Goal: Transaction & Acquisition: Purchase product/service

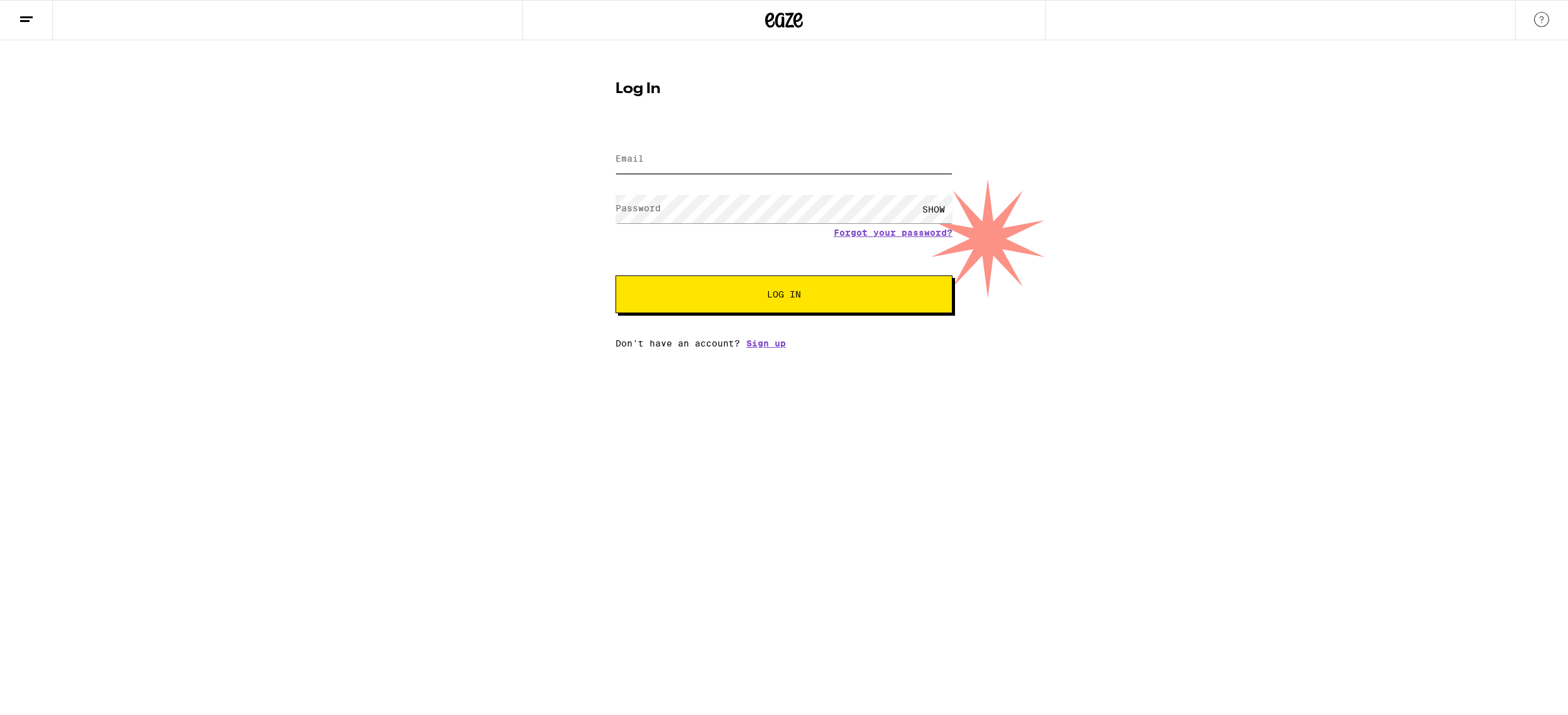
click at [707, 164] on input "Email" at bounding box center [783, 160] width 337 height 28
click at [684, 158] on input "Email" at bounding box center [783, 160] width 337 height 28
type input "[EMAIL_ADDRESS][DOMAIN_NAME]"
click at [615, 276] on button "Log In" at bounding box center [783, 294] width 337 height 38
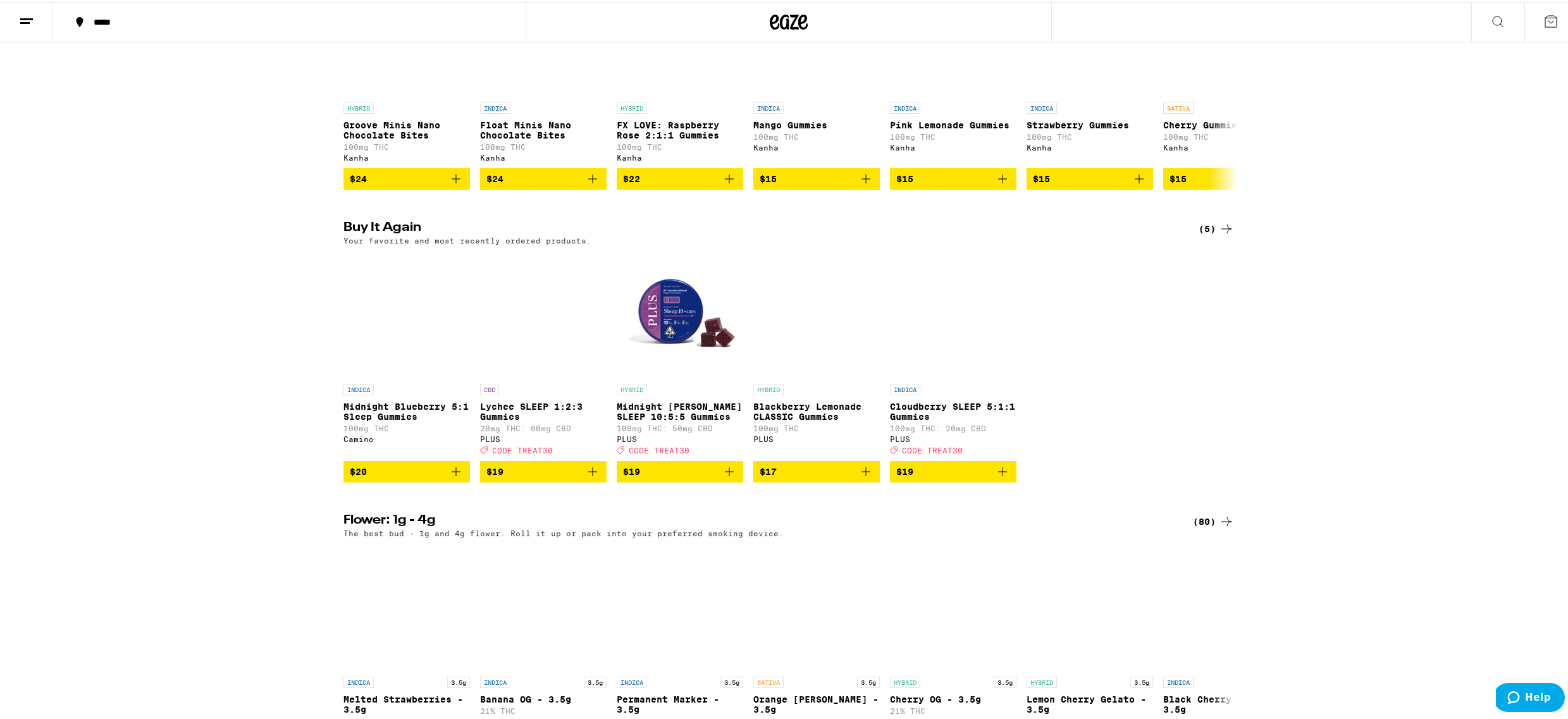
scroll to position [857, 0]
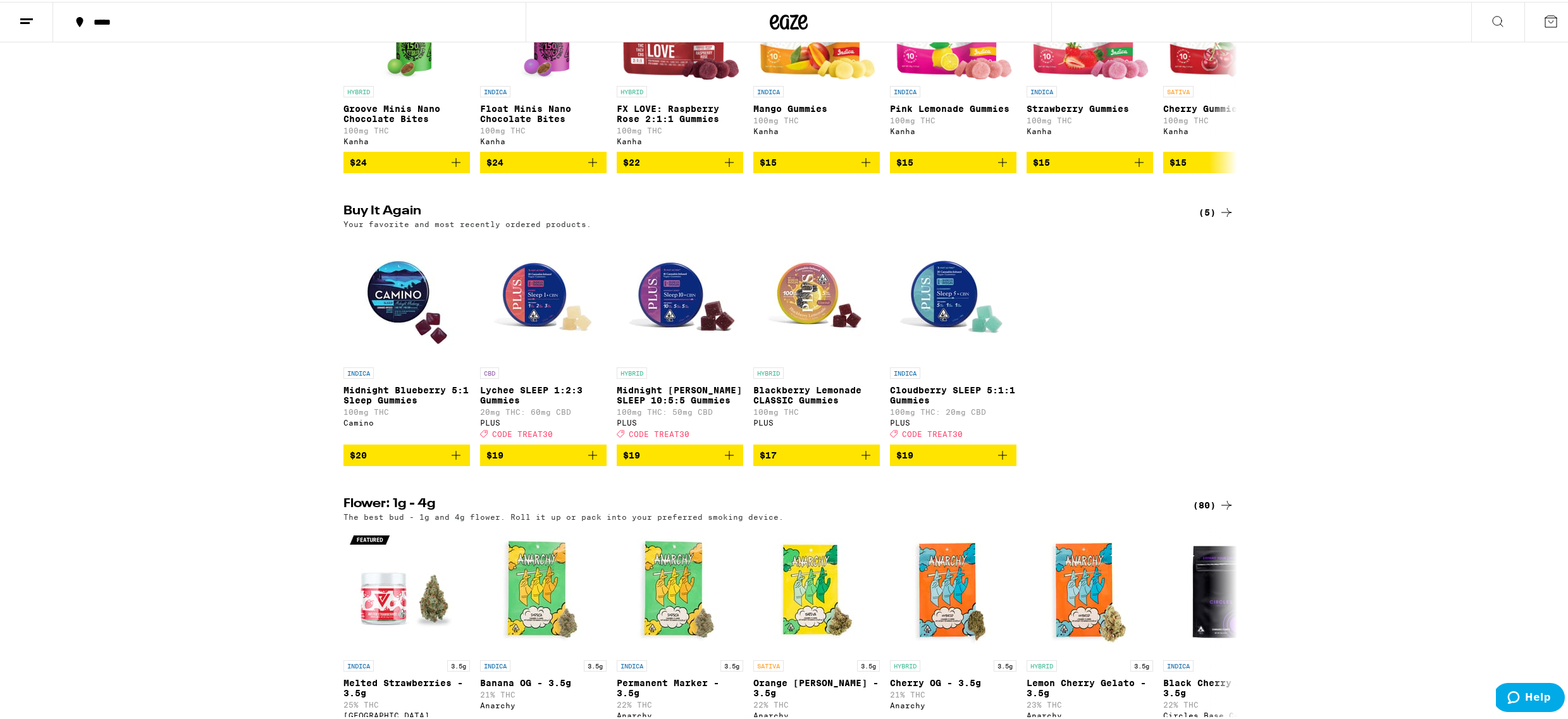
click at [665, 323] on img "Open page for Midnight Berry SLEEP 10:5:5 Gummies from PLUS" at bounding box center [680, 296] width 126 height 126
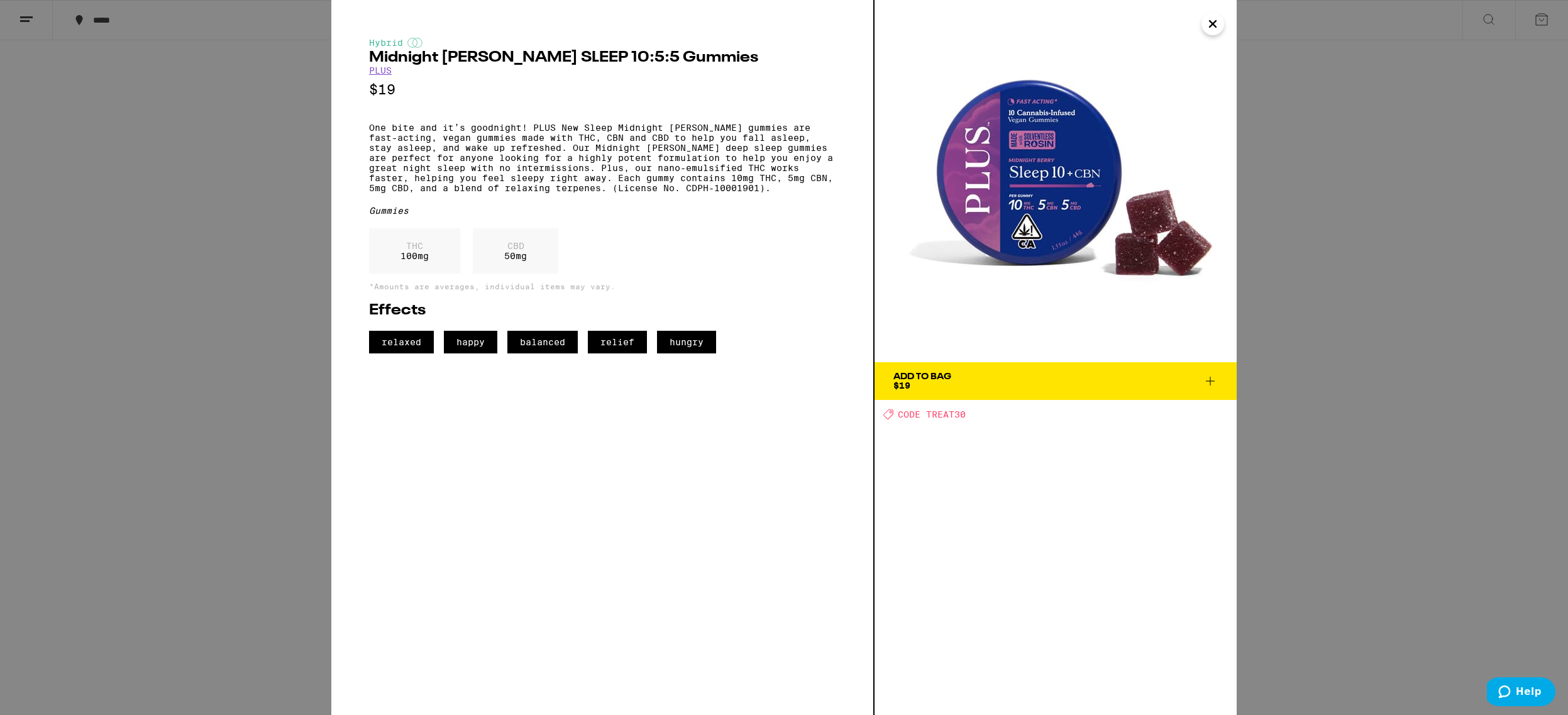
click at [1216, 22] on icon "Close" at bounding box center [1212, 24] width 15 height 19
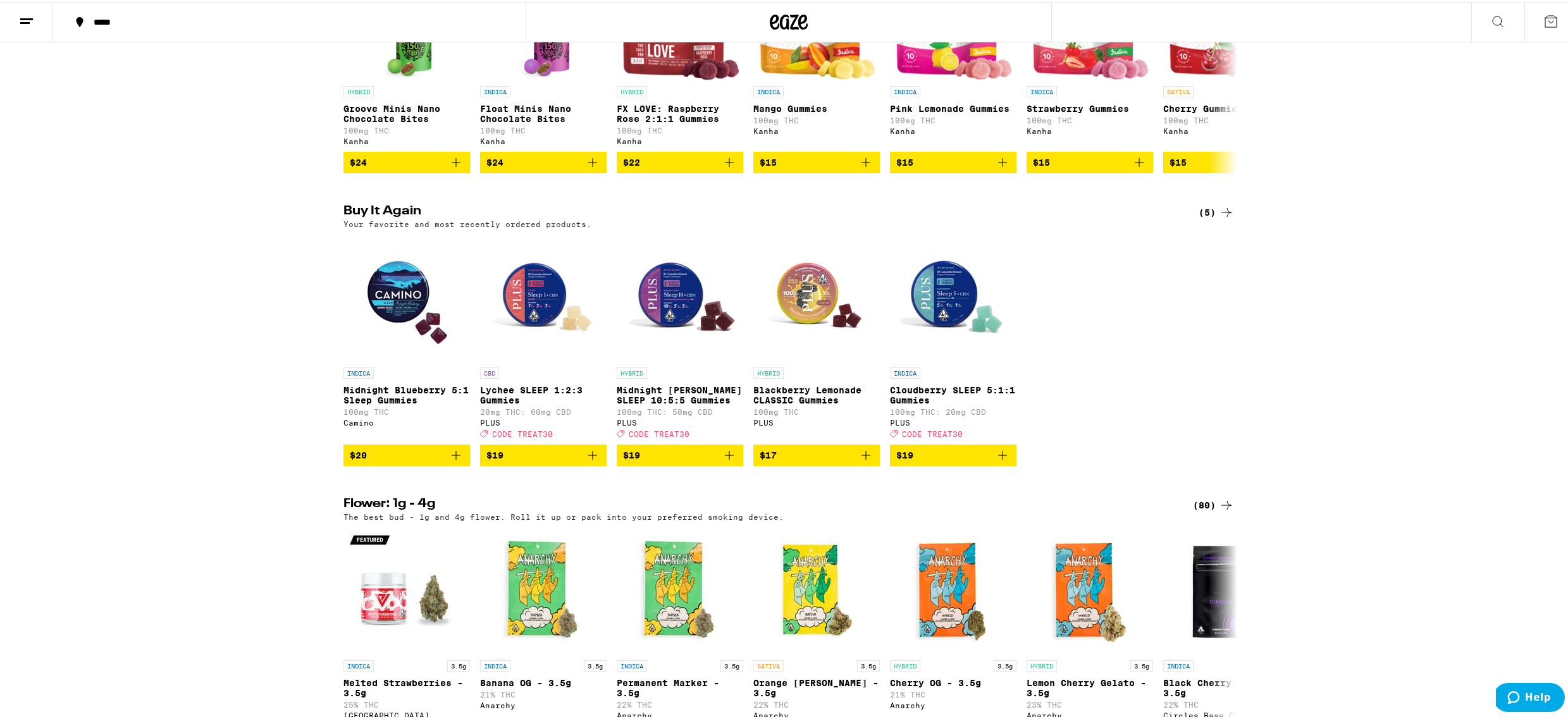
click at [516, 330] on img "Open page for Lychee SLEEP 1:2:3 Gummies from PLUS" at bounding box center [543, 296] width 126 height 126
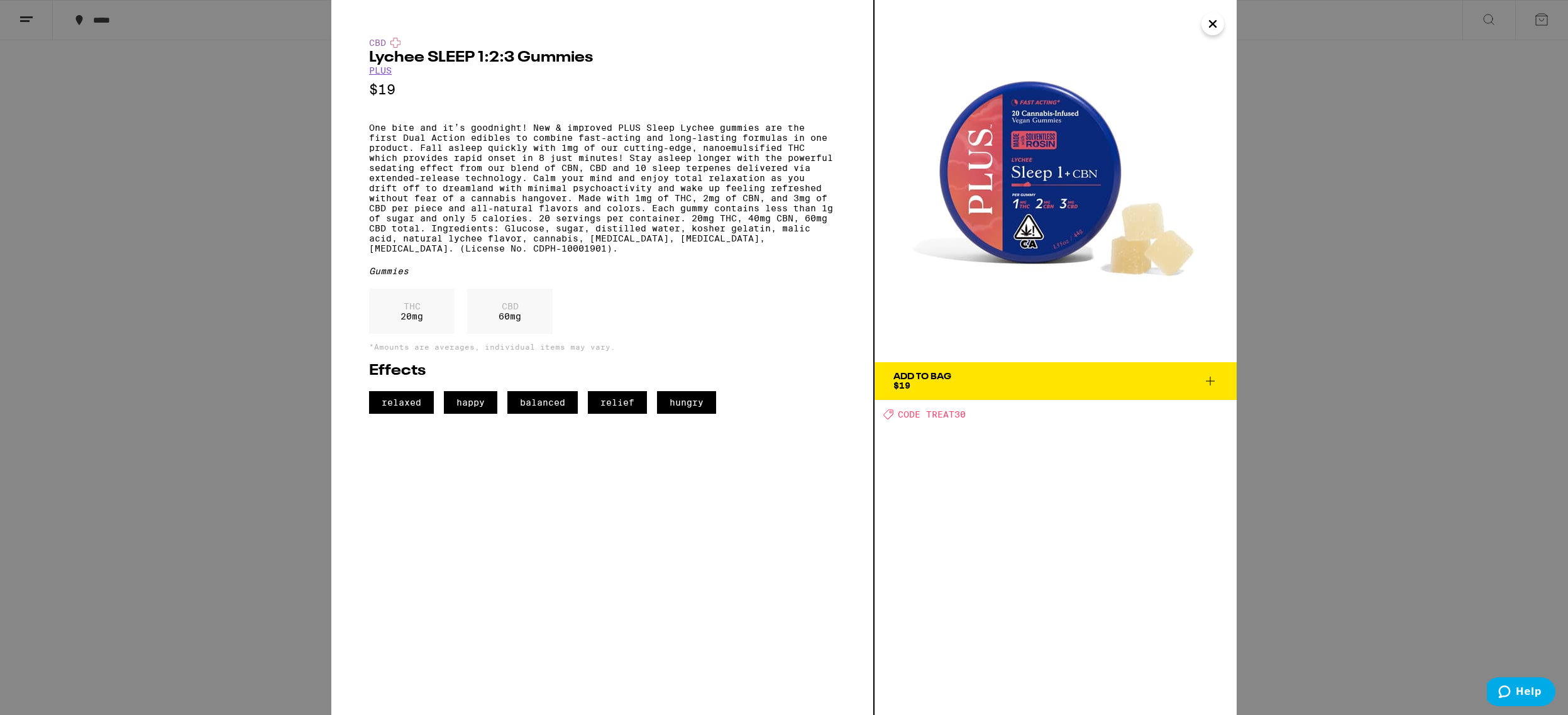
click at [1210, 381] on icon at bounding box center [1210, 381] width 9 height 9
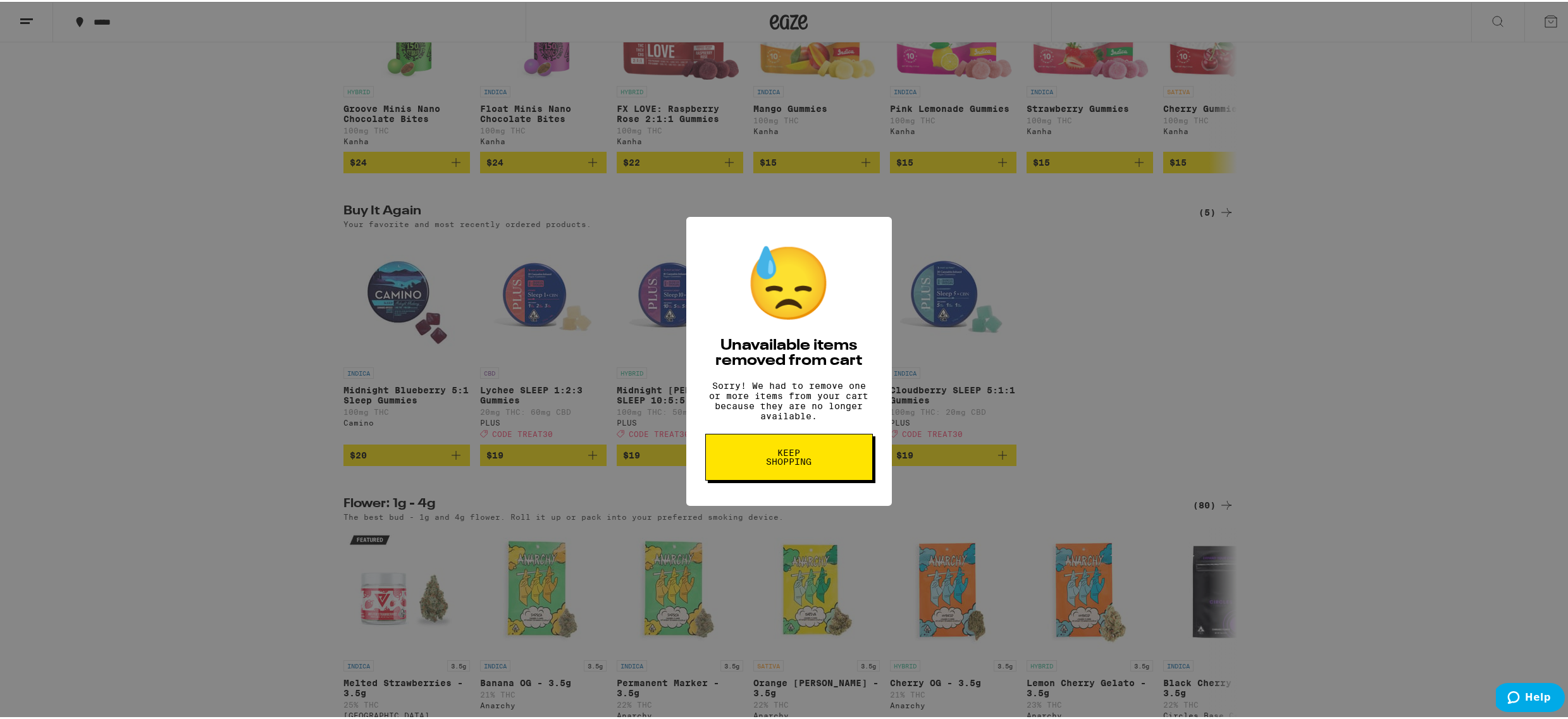
click at [820, 459] on button "Keep Shopping" at bounding box center [789, 456] width 168 height 47
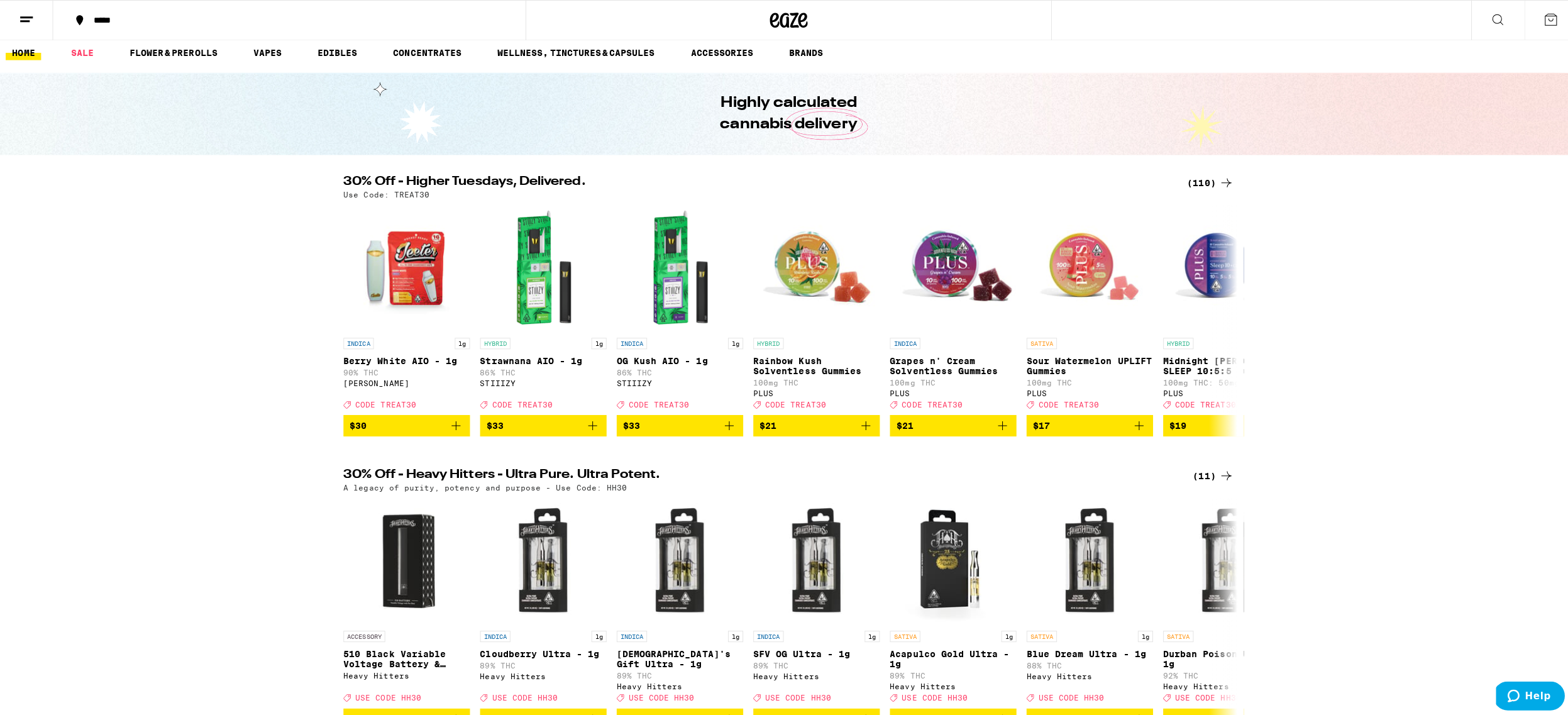
scroll to position [16, 0]
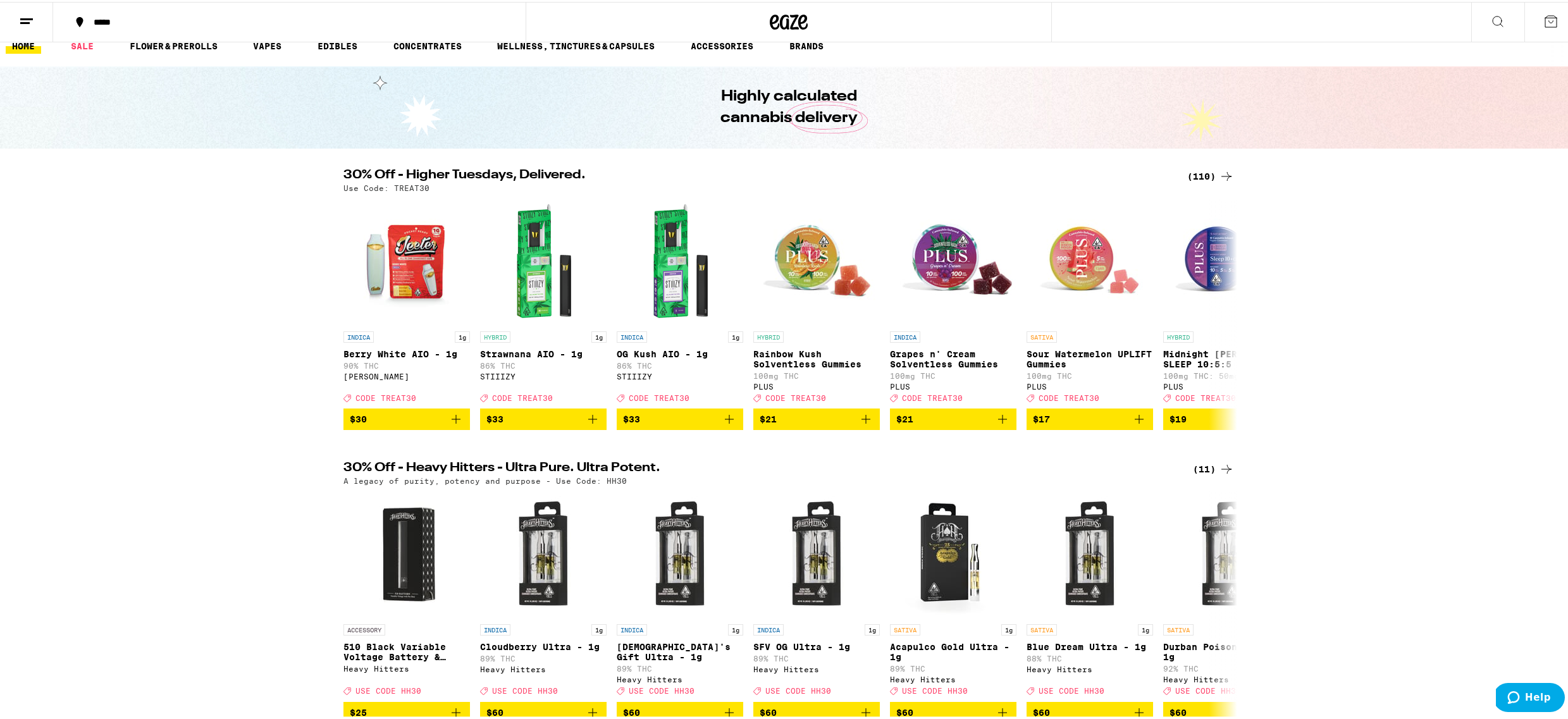
click at [1543, 25] on icon at bounding box center [1551, 19] width 15 height 15
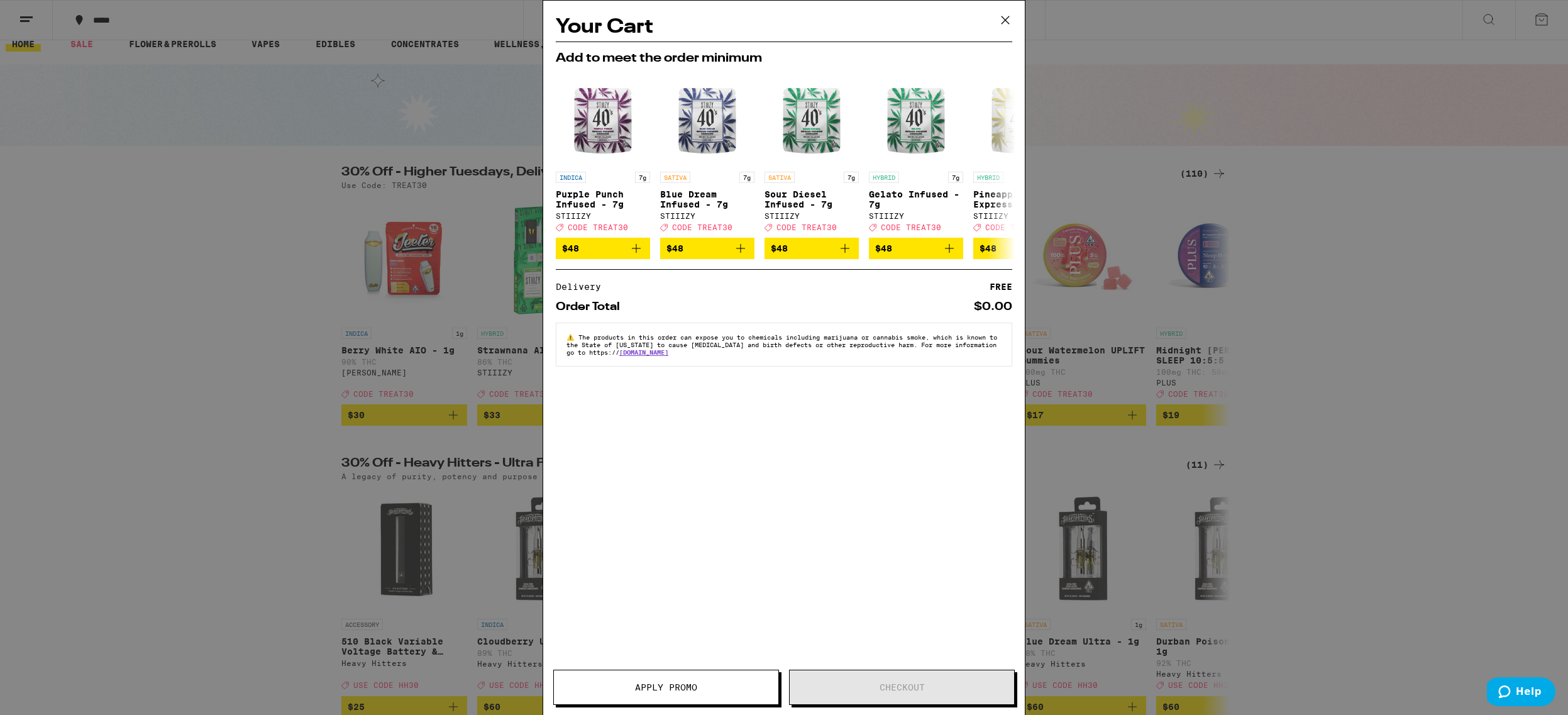
click at [1372, 280] on div "Your Cart Add to meet the order minimum INDICA 7g Purple Punch Infused - 7g STI…" at bounding box center [784, 357] width 1568 height 715
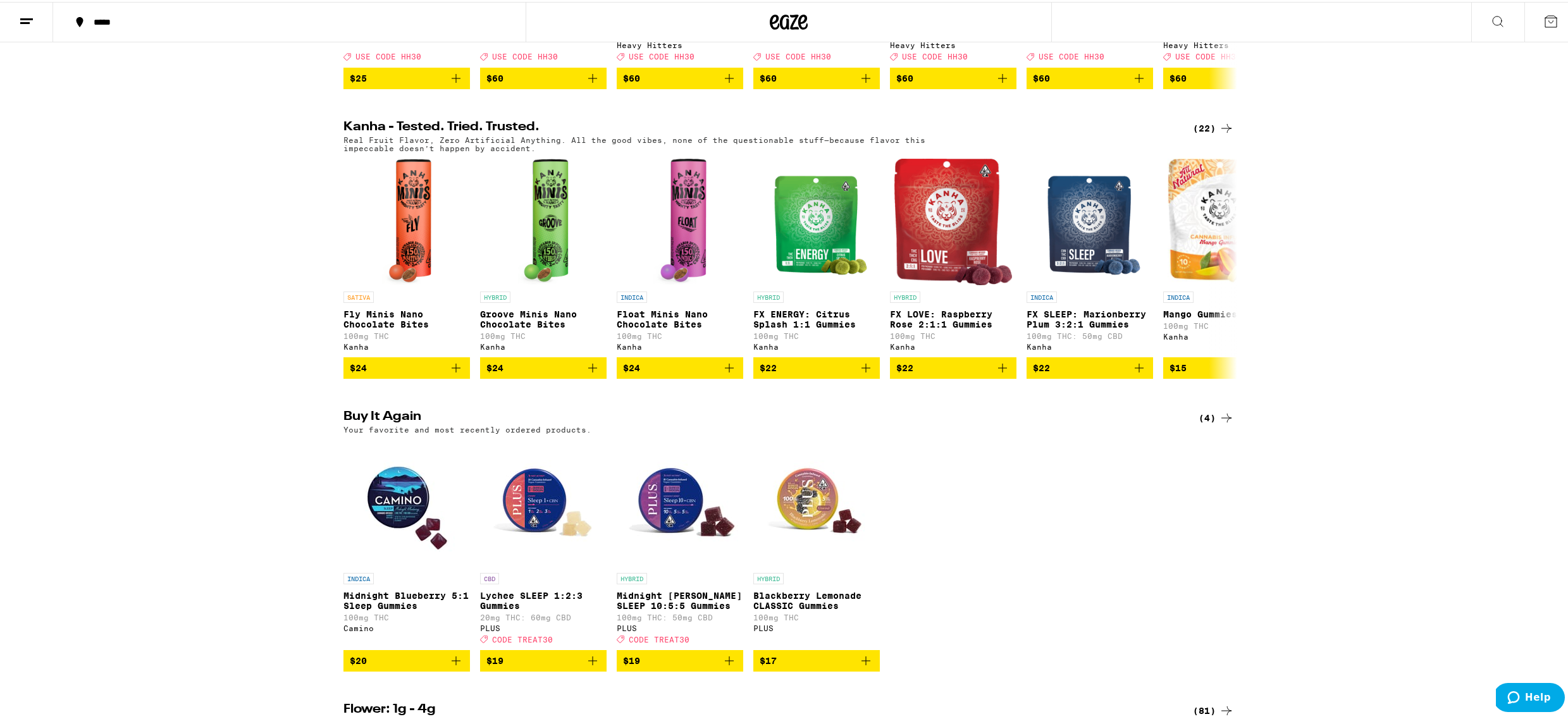
scroll to position [761, 0]
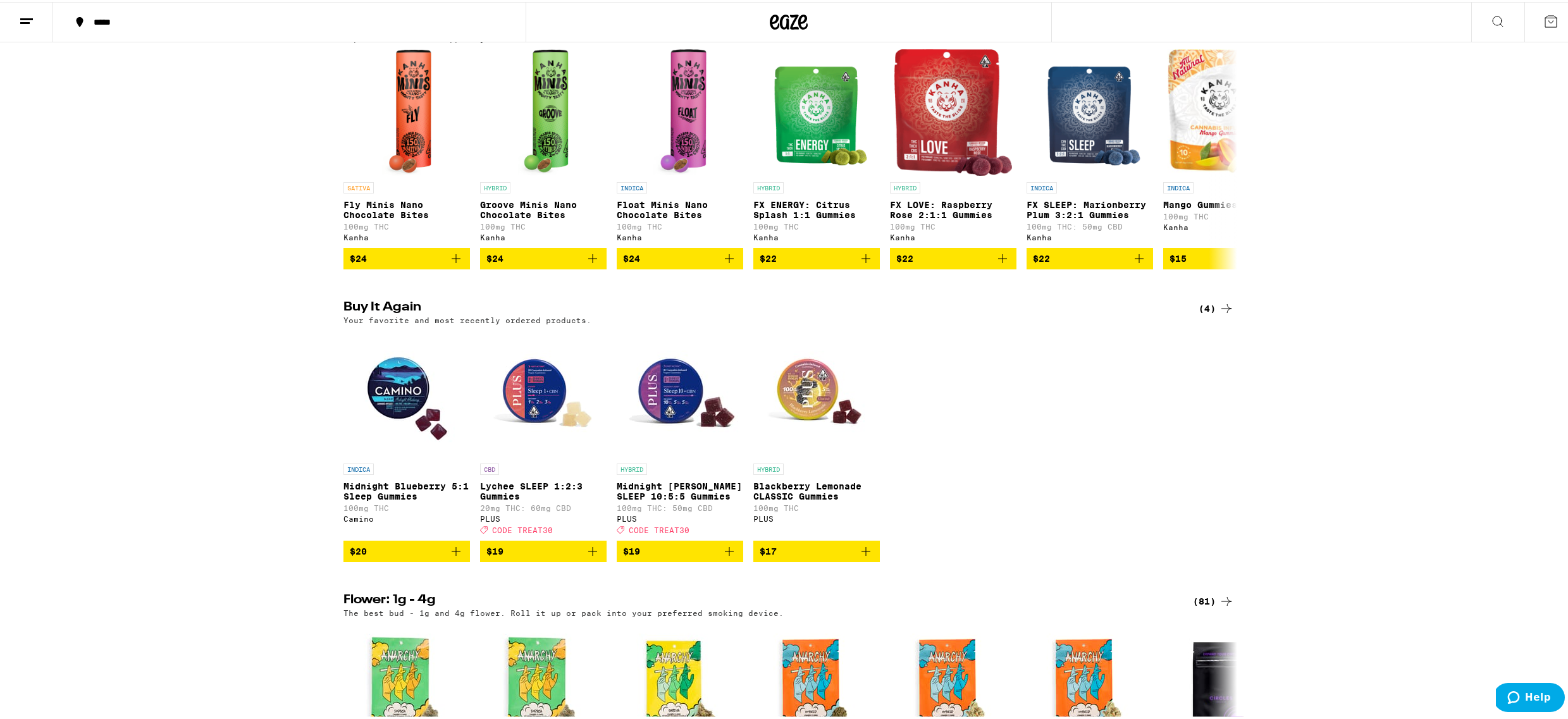
click at [725, 557] on icon "Add to bag" at bounding box center [729, 550] width 15 height 15
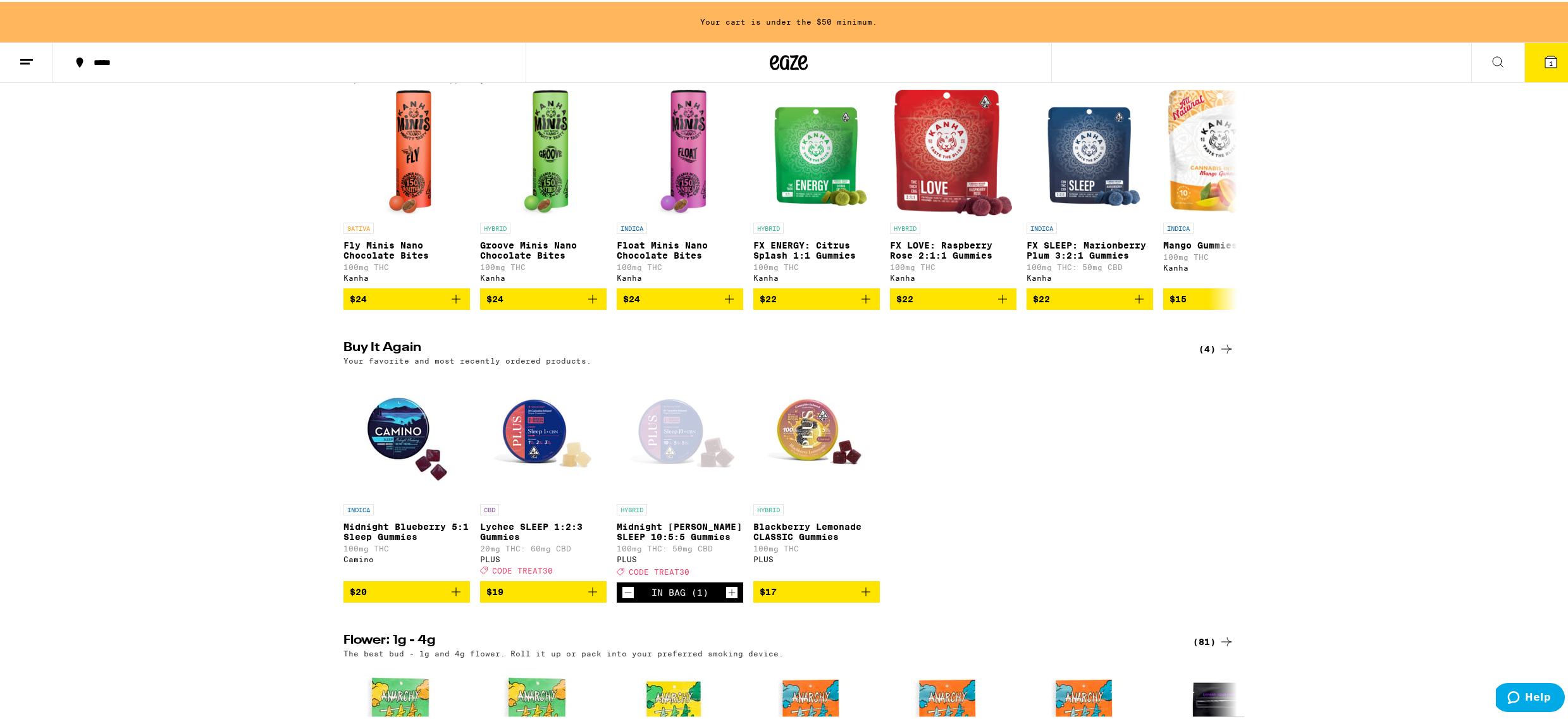
scroll to position [801, 0]
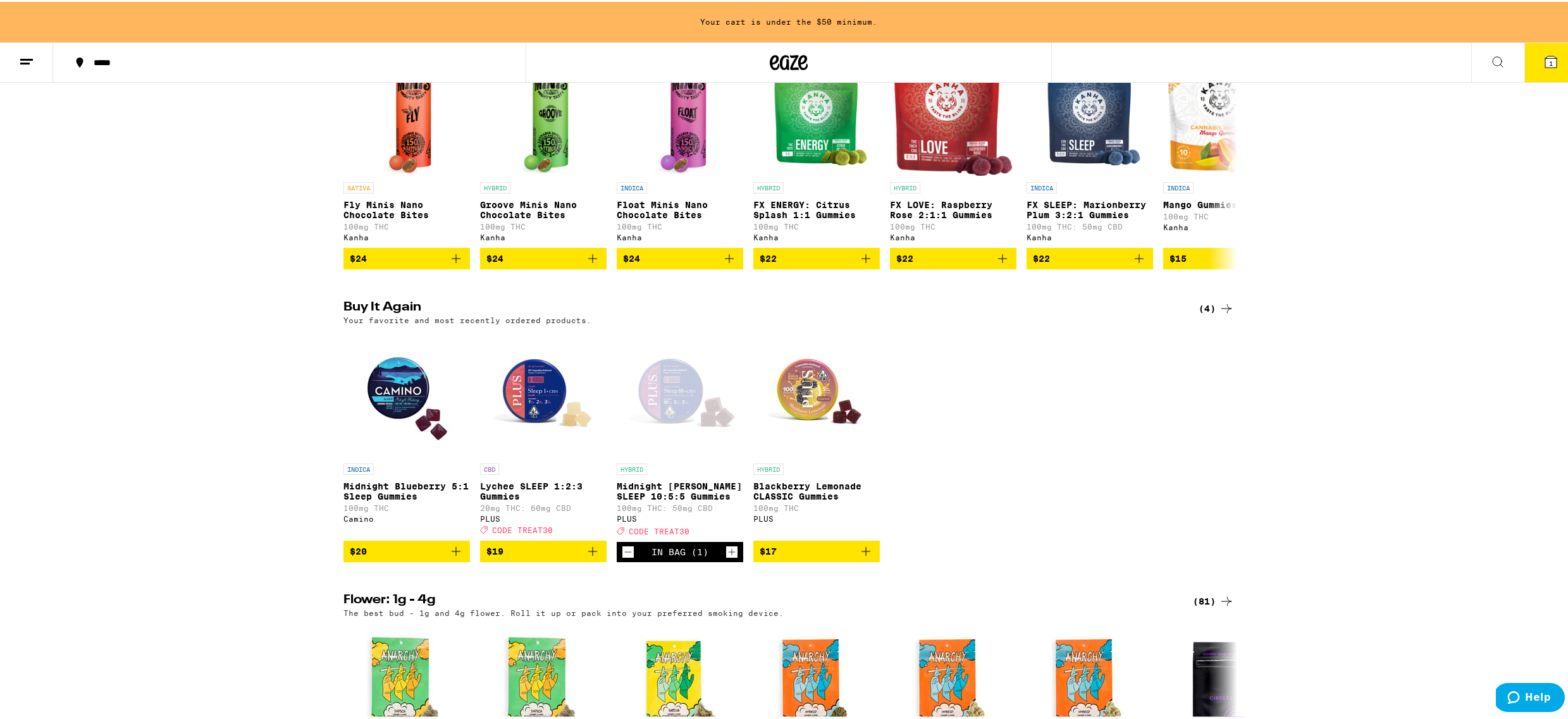
click at [589, 557] on icon "Add to bag" at bounding box center [593, 550] width 15 height 15
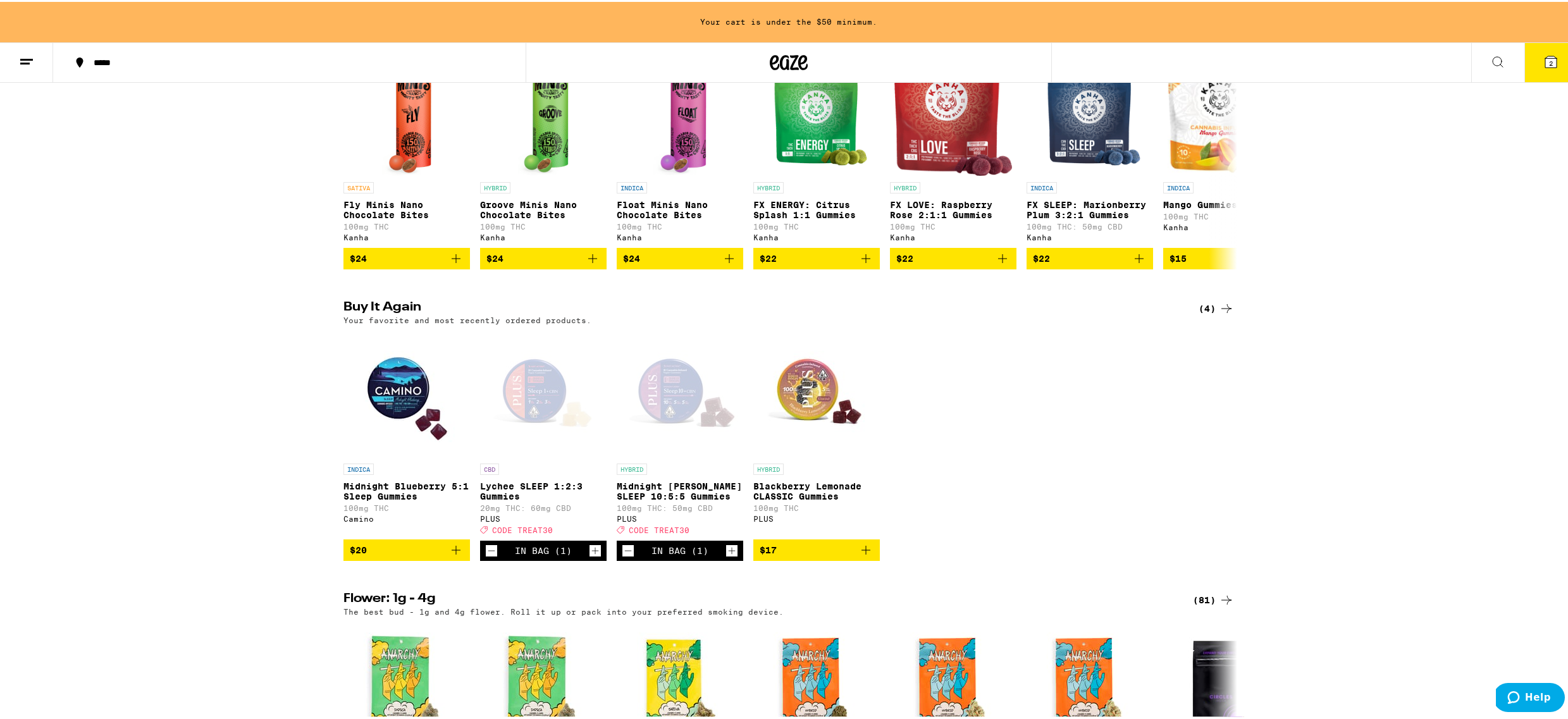
click at [454, 556] on icon "Add to bag" at bounding box center [456, 548] width 15 height 15
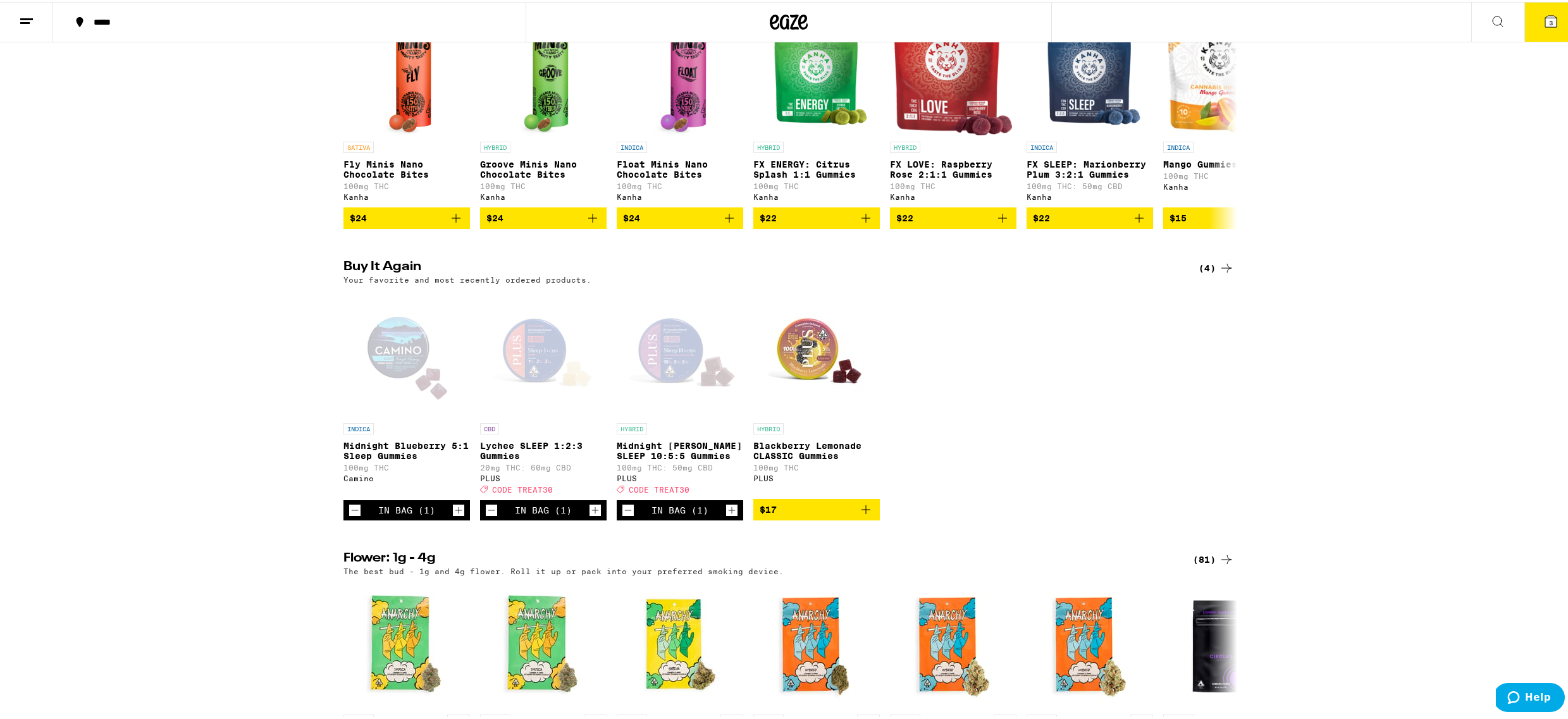
scroll to position [761, 0]
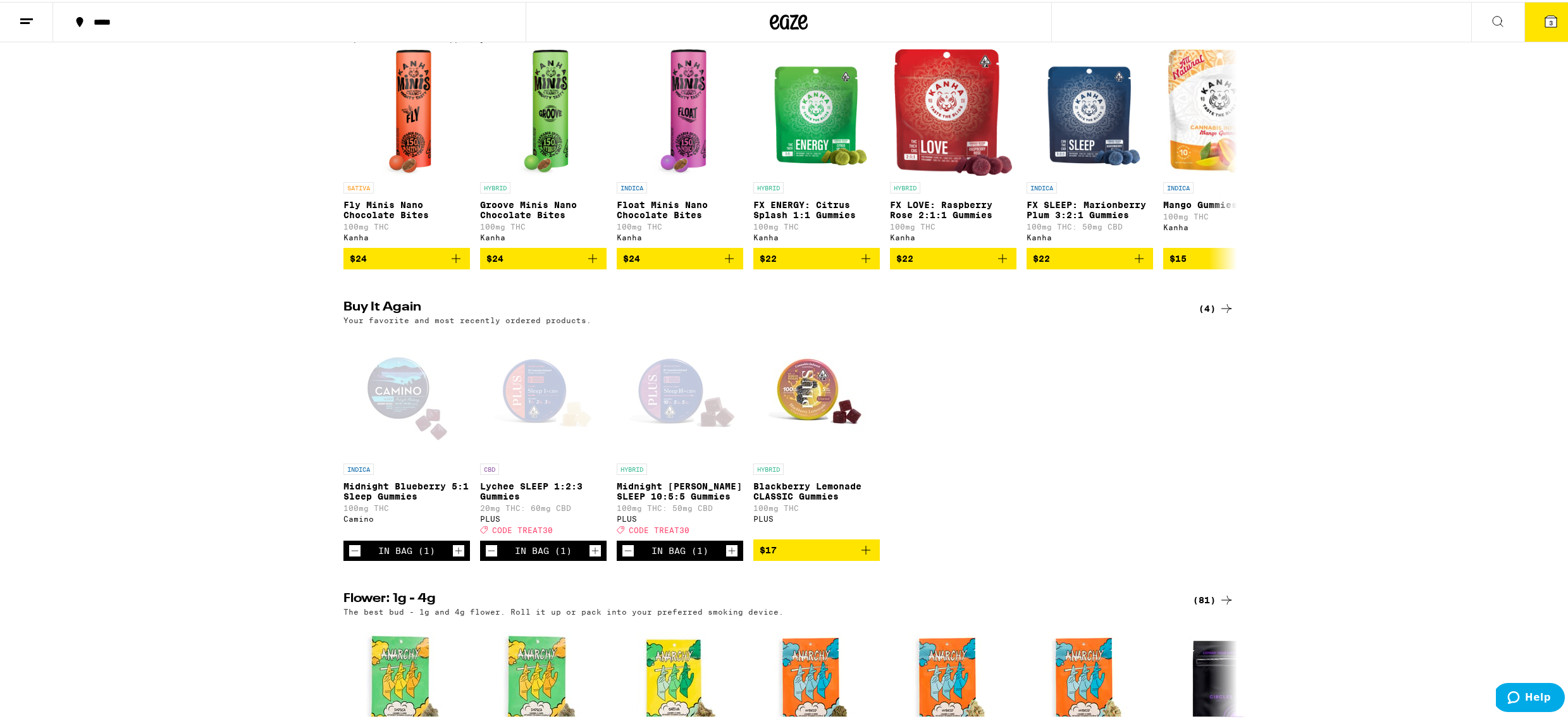
click at [546, 532] on div "Deal Created with Sketch. CODE TREAT30" at bounding box center [543, 528] width 126 height 9
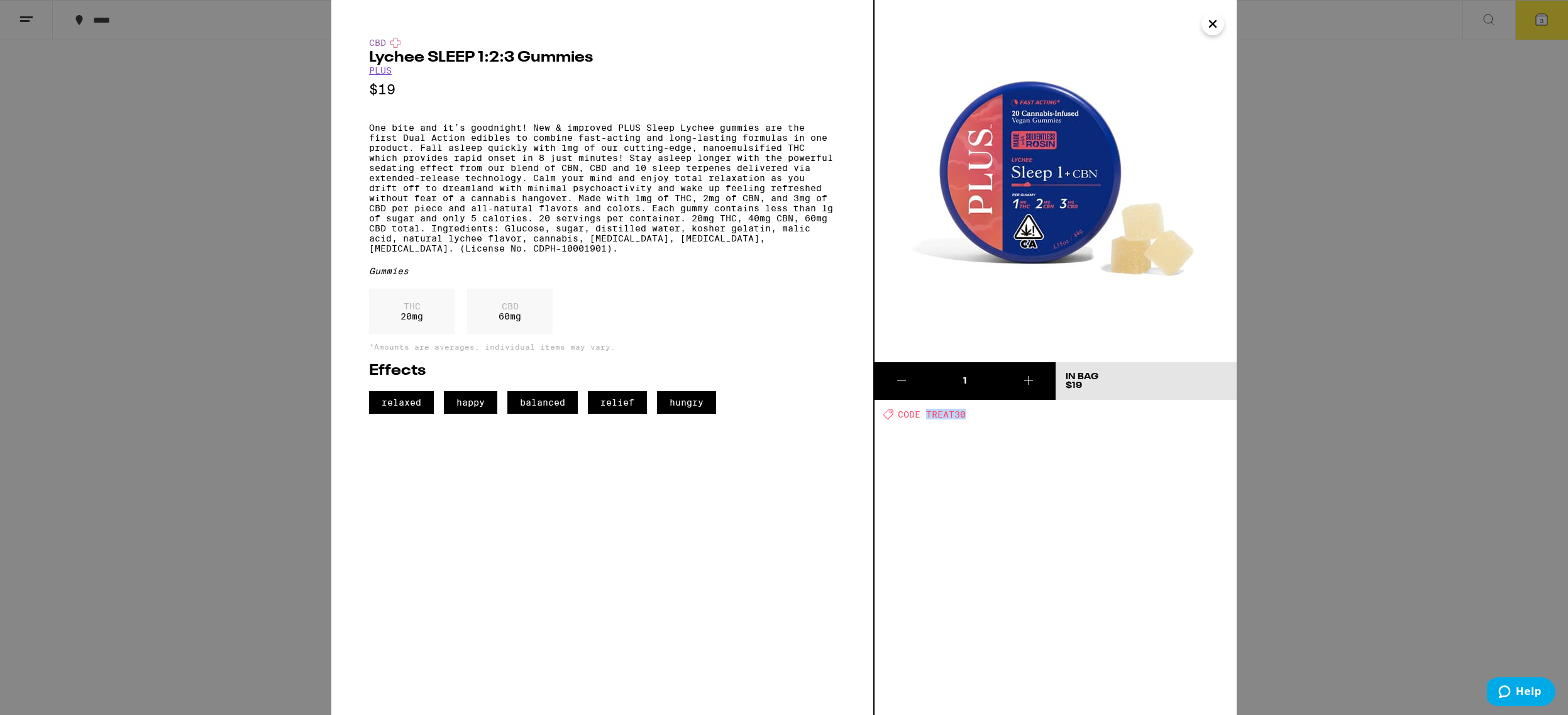
drag, startPoint x: 977, startPoint y: 413, endPoint x: 925, endPoint y: 413, distance: 52.0
click at [925, 413] on div "Deal Created with Sketch. CODE TREAT30" at bounding box center [1060, 414] width 354 height 11
copy span "TREAT30"
click at [1207, 18] on icon "Close" at bounding box center [1212, 24] width 15 height 19
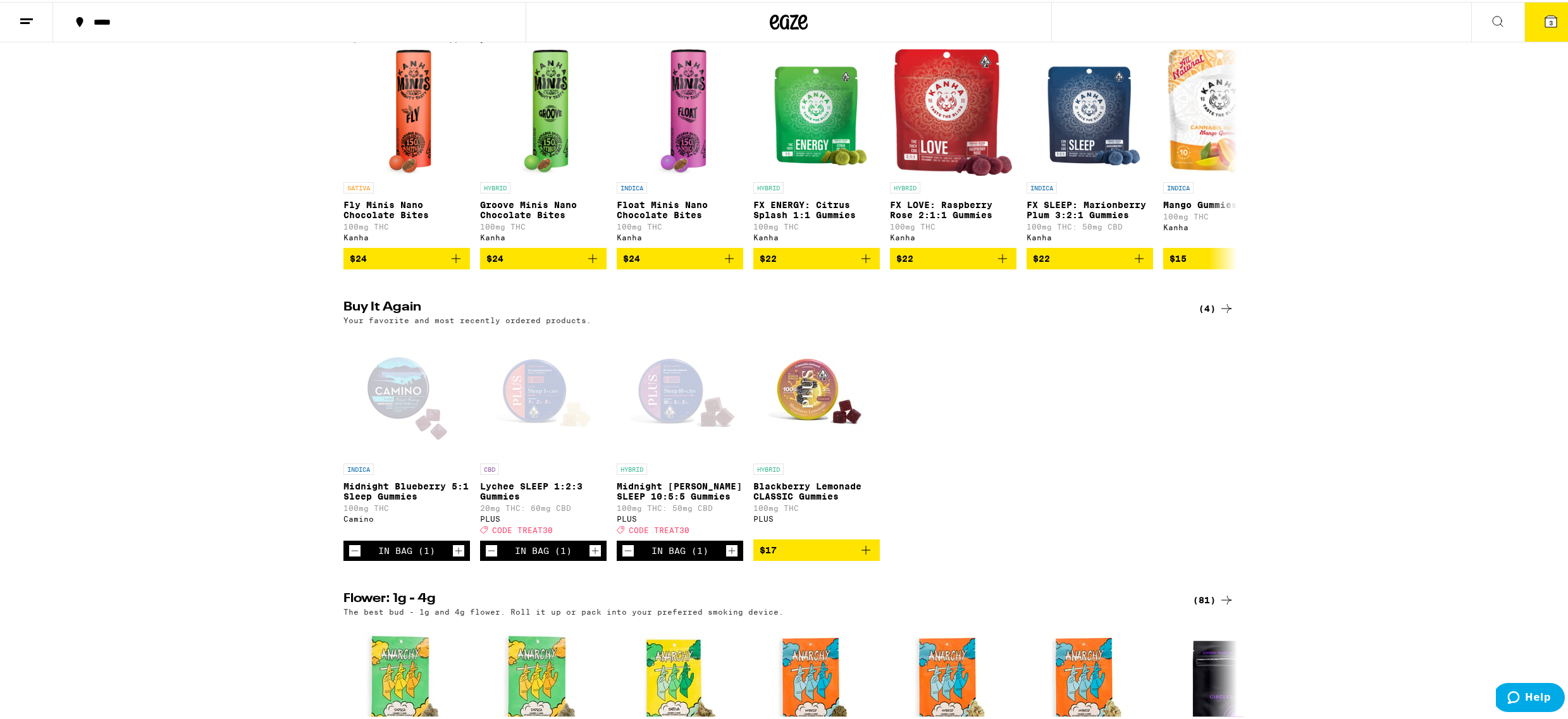
click at [1528, 33] on button "3" at bounding box center [1551, 20] width 53 height 39
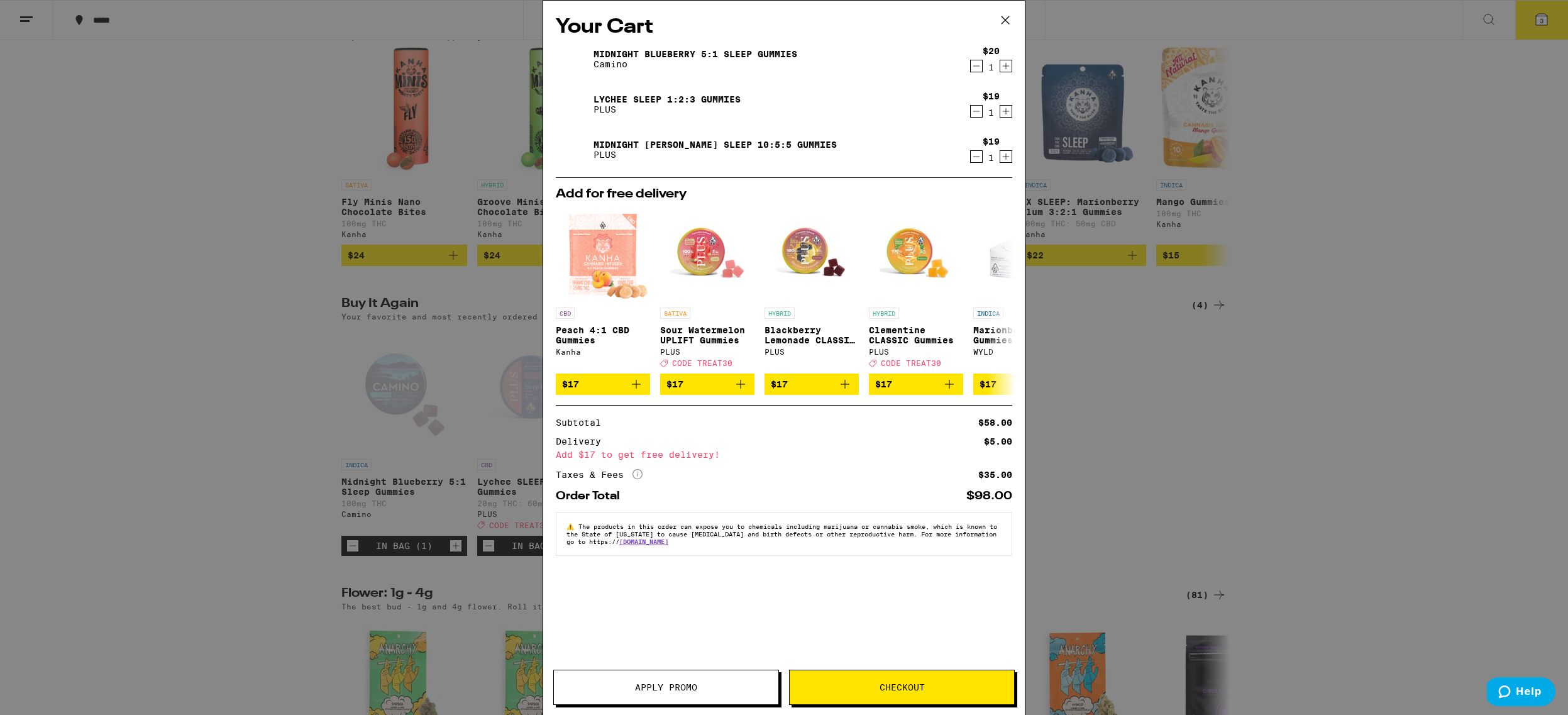
click at [1008, 69] on icon "Increment" at bounding box center [1006, 66] width 11 height 15
click at [1009, 110] on icon "Increment" at bounding box center [1006, 111] width 11 height 15
click at [259, 232] on div "Your Cart Midnight Blueberry 5:1 Sleep Gummies Camino $20 2 Lychee SLEEP 1:2:3 …" at bounding box center [784, 357] width 1568 height 715
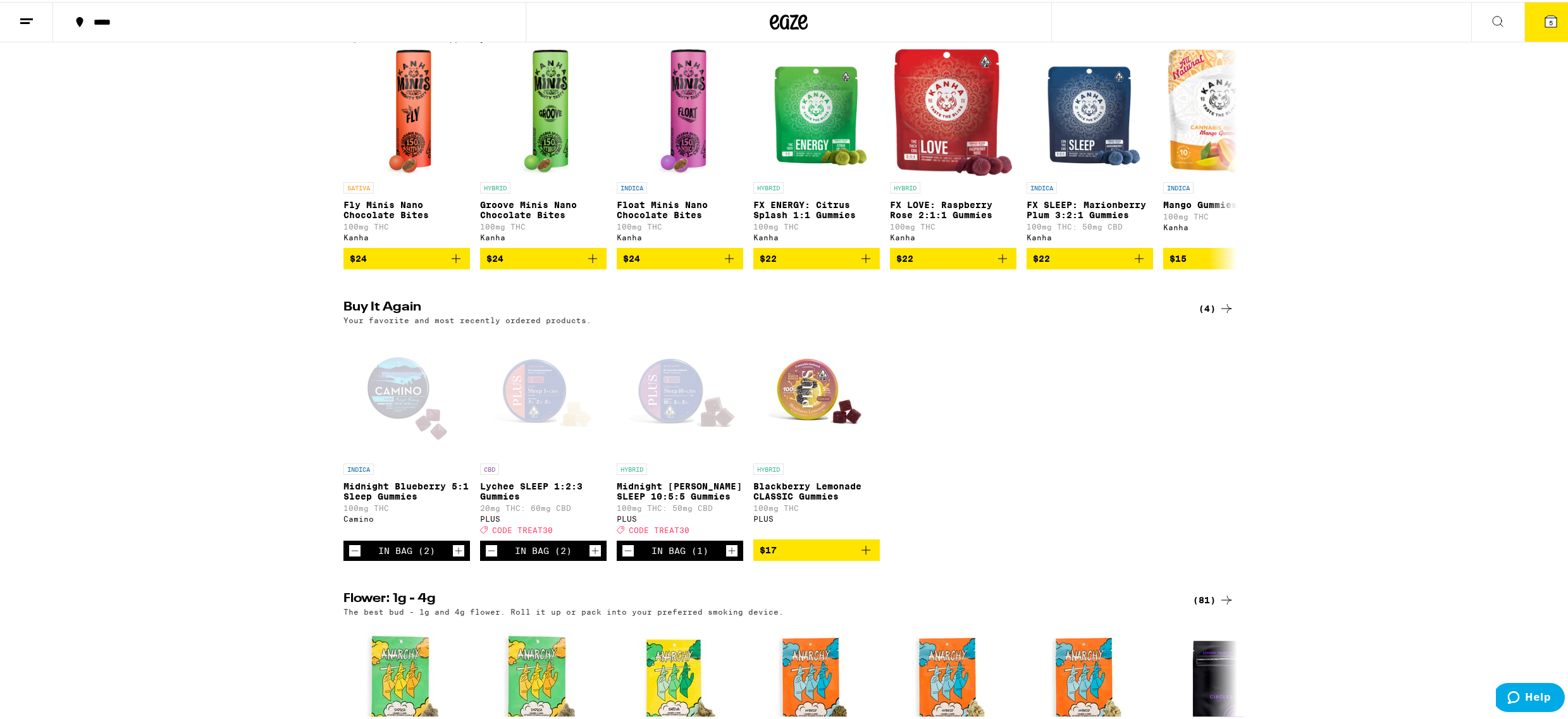
click at [644, 402] on div "Open page for Midnight Berry SLEEP 10:5:5 Gummies from PLUS" at bounding box center [680, 392] width 126 height 126
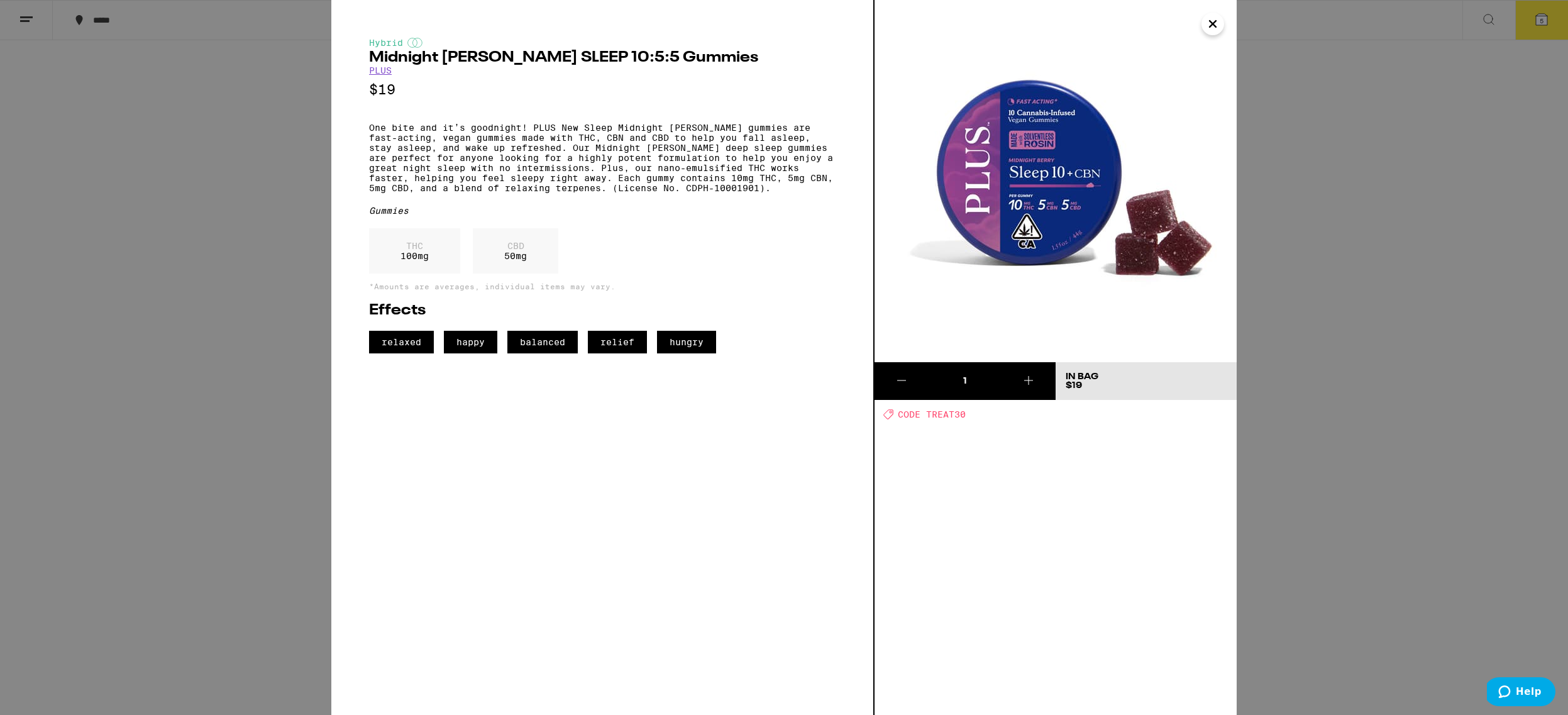
click at [1214, 28] on icon "Close" at bounding box center [1212, 24] width 15 height 19
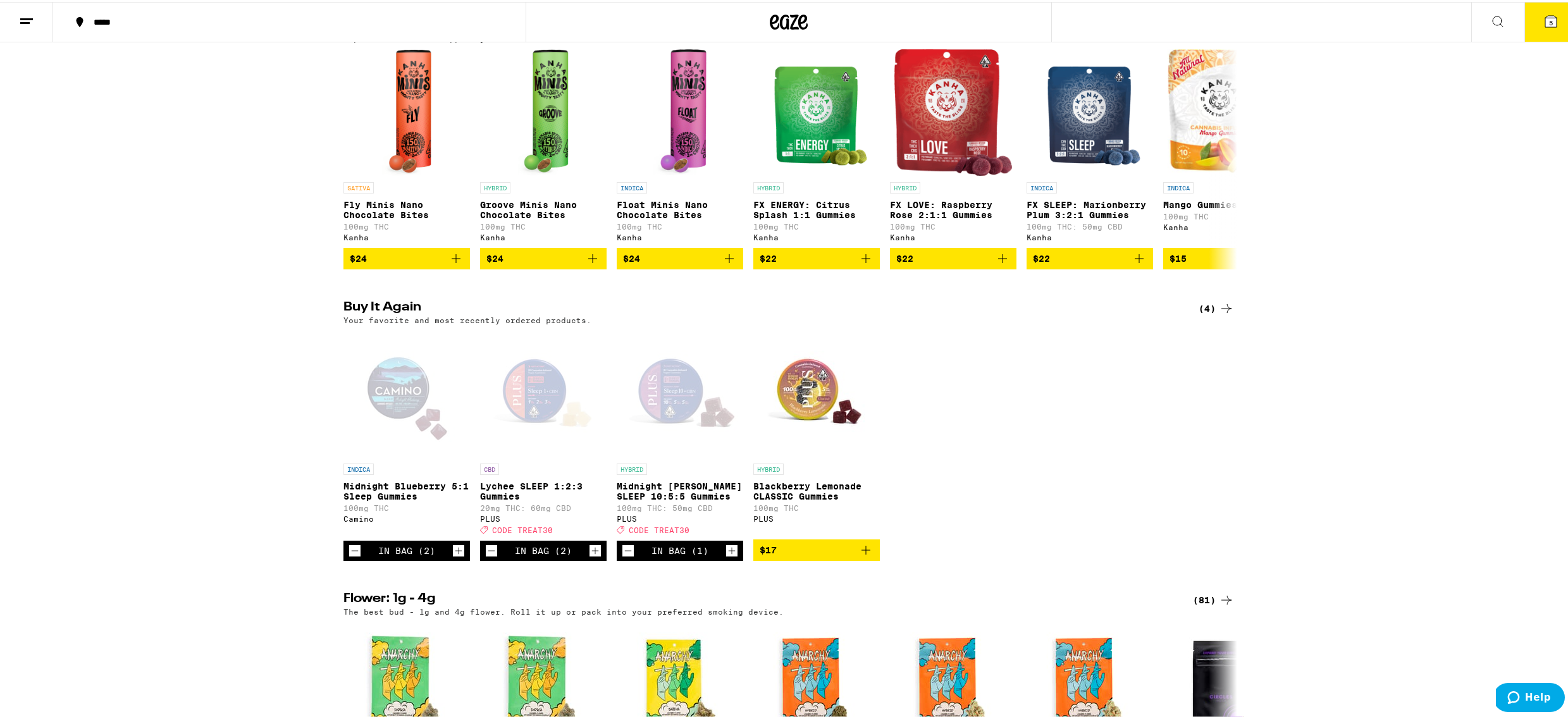
click at [1545, 15] on icon at bounding box center [1551, 19] width 11 height 11
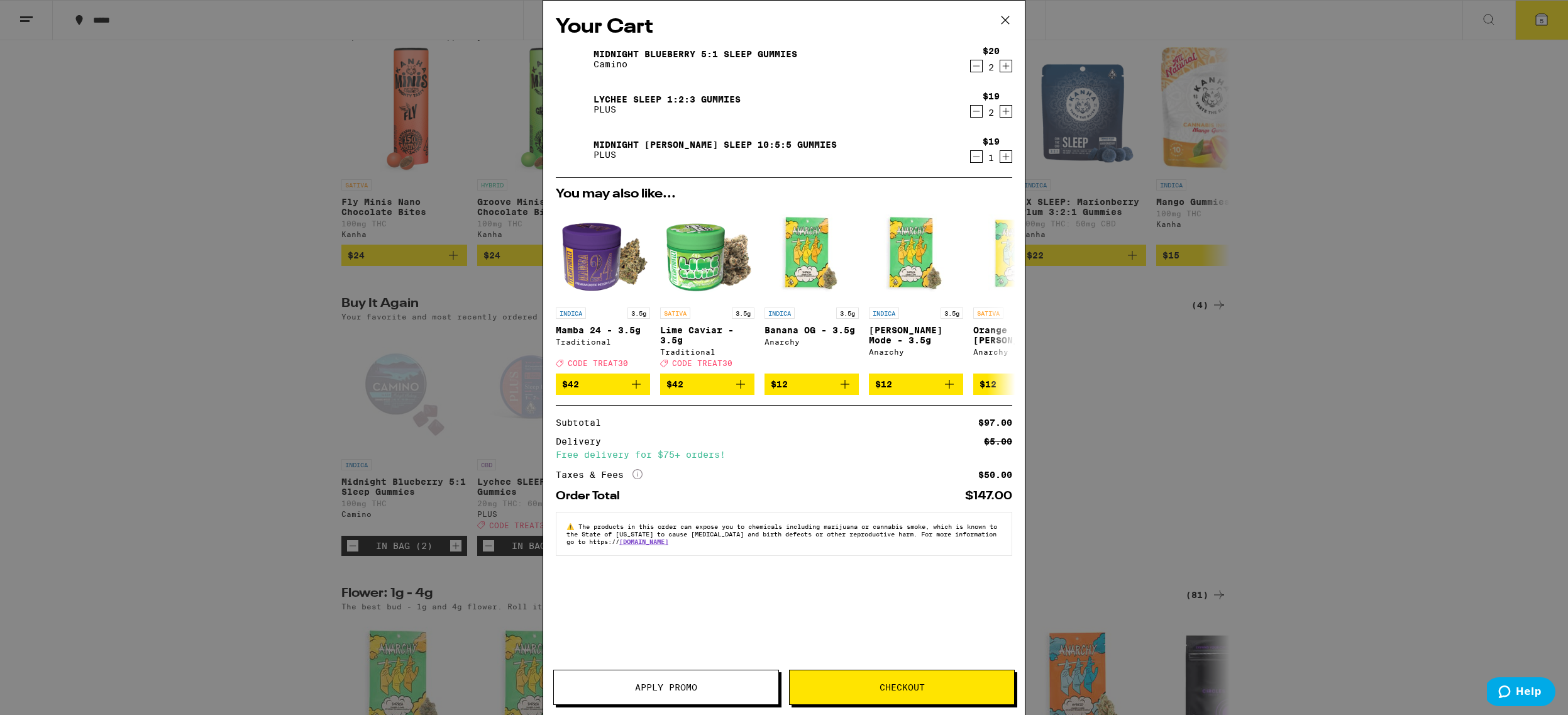
click at [939, 694] on button "Checkout" at bounding box center [902, 687] width 226 height 35
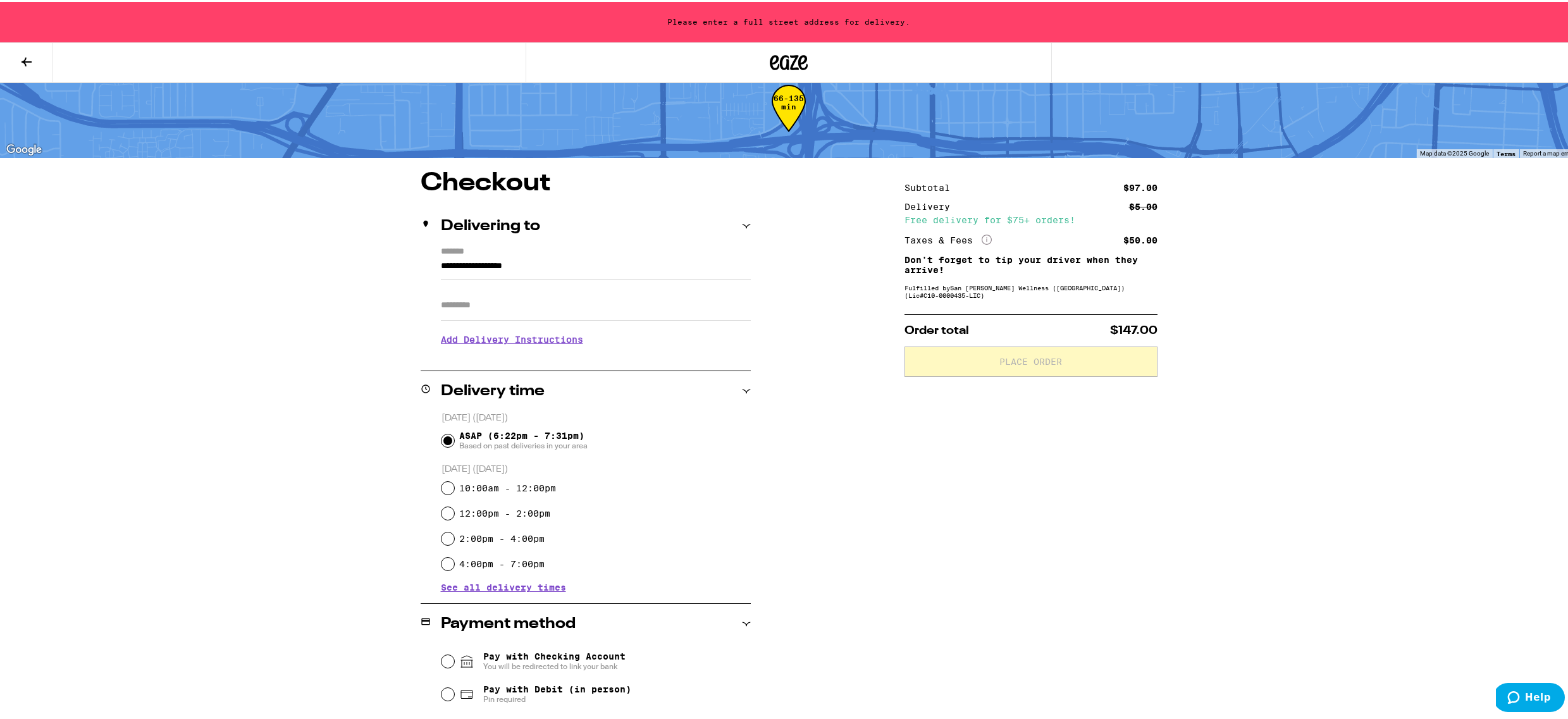
scroll to position [165, 0]
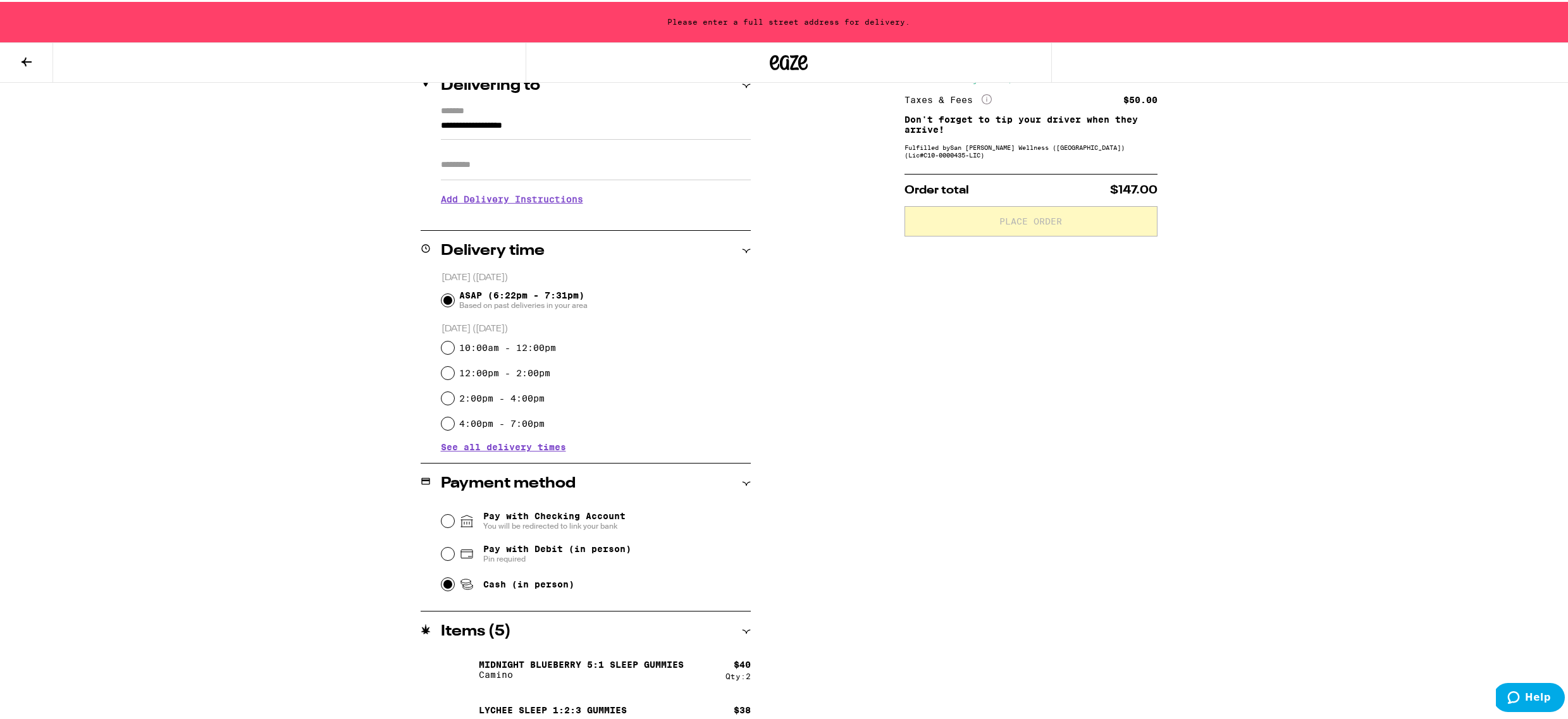
click at [442, 585] on input "Cash (in person)" at bounding box center [448, 582] width 13 height 13
radio input "true"
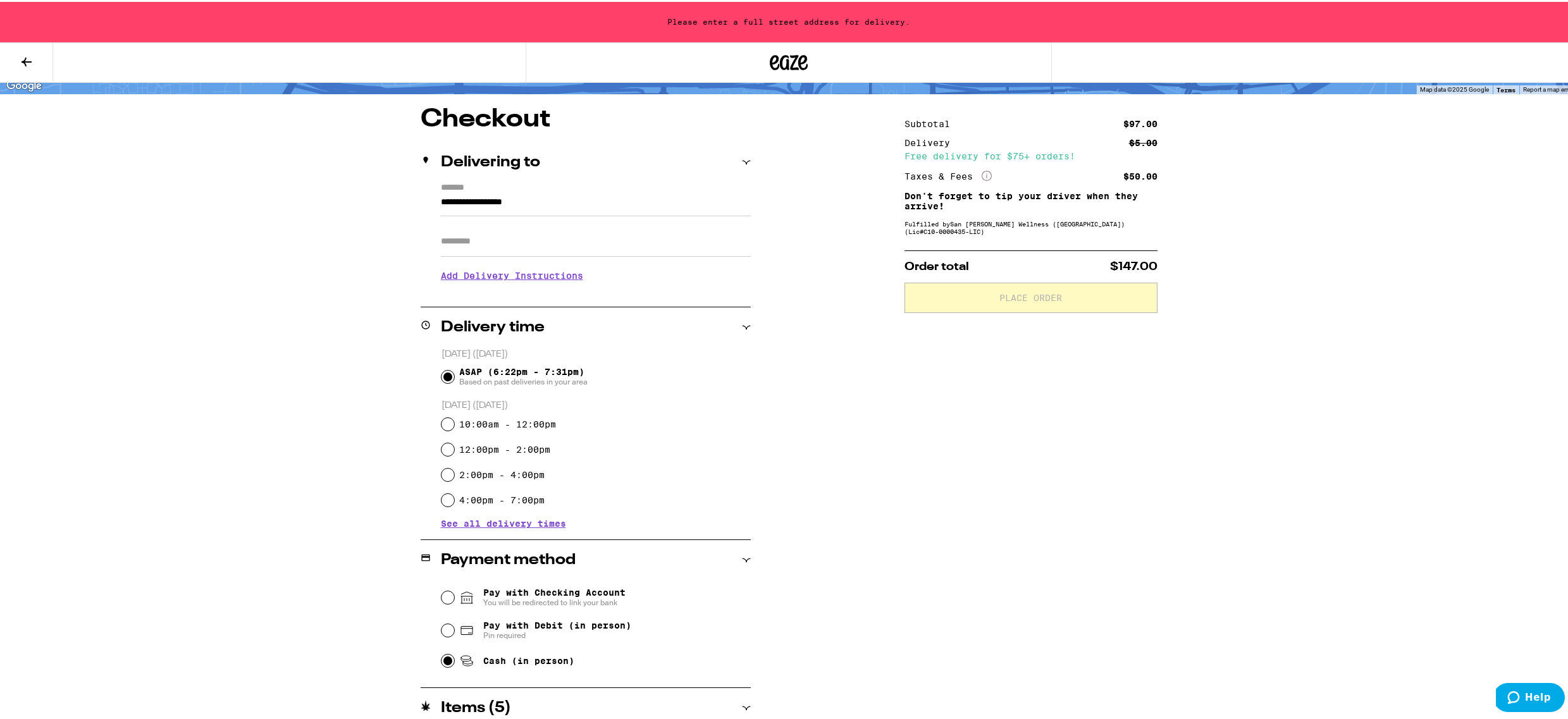
scroll to position [72, 0]
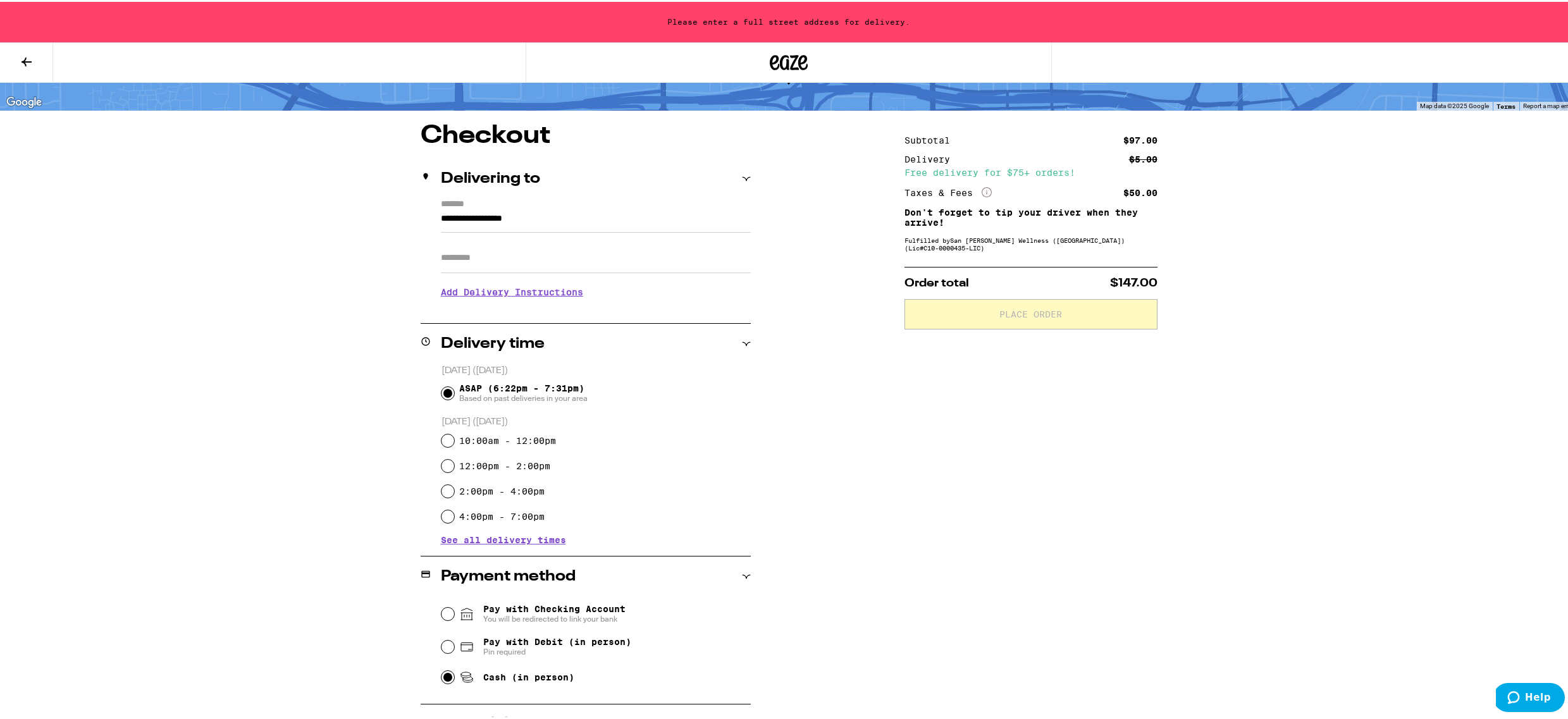
click at [540, 220] on input "**********" at bounding box center [596, 220] width 310 height 21
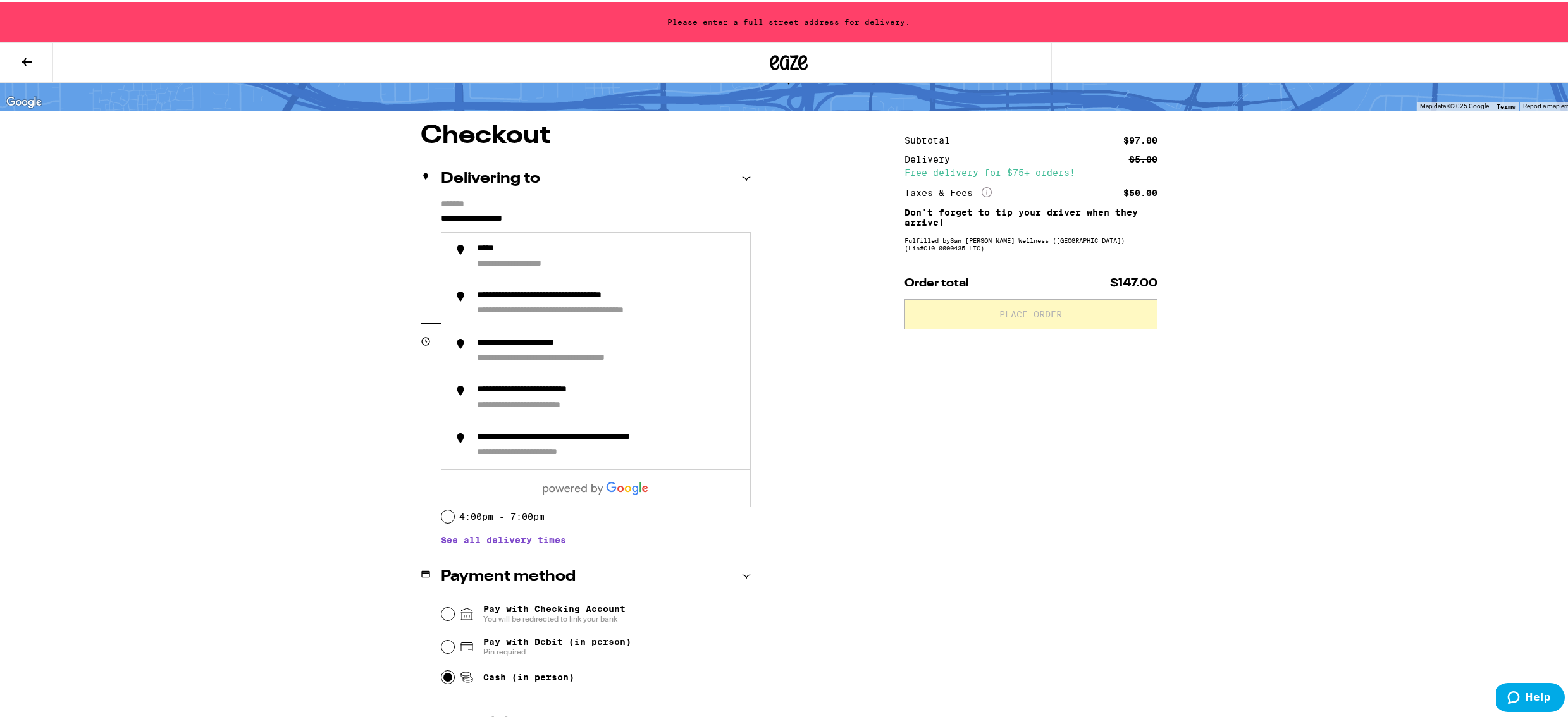
click at [563, 224] on input "**********" at bounding box center [596, 220] width 310 height 21
drag, startPoint x: 524, startPoint y: 220, endPoint x: 424, endPoint y: 217, distance: 100.0
click at [424, 217] on div "**********" at bounding box center [586, 252] width 330 height 109
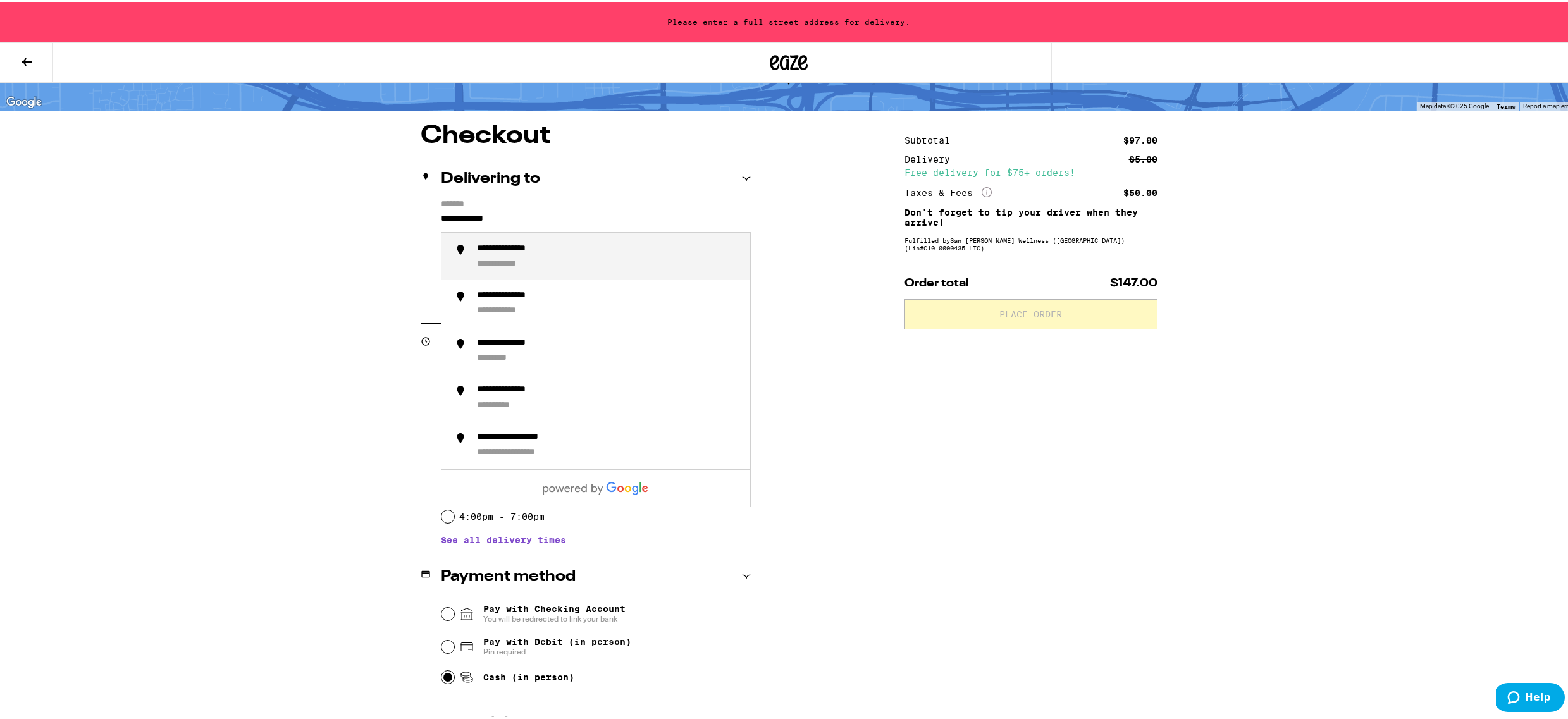
click at [515, 263] on div "**********" at bounding box center [511, 263] width 69 height 12
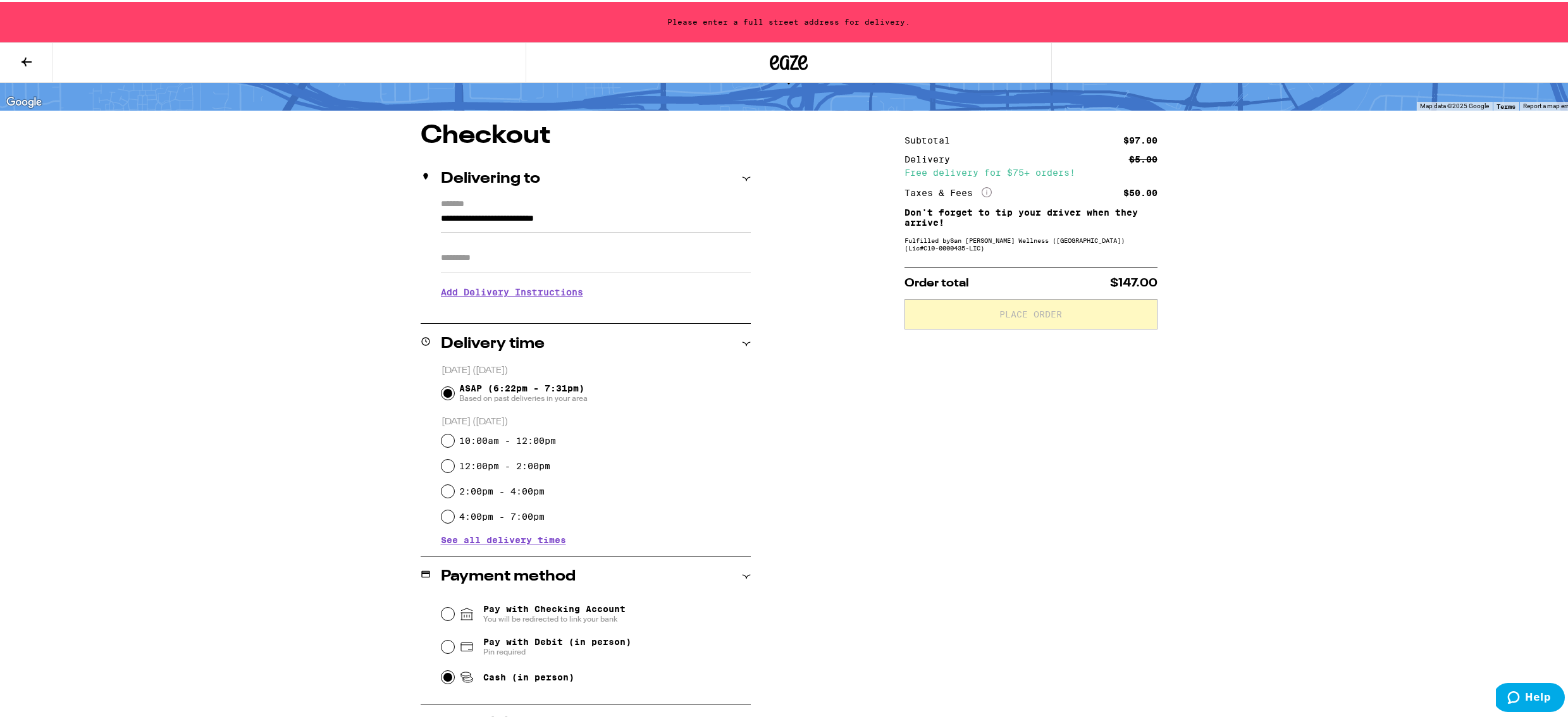
type input "**********"
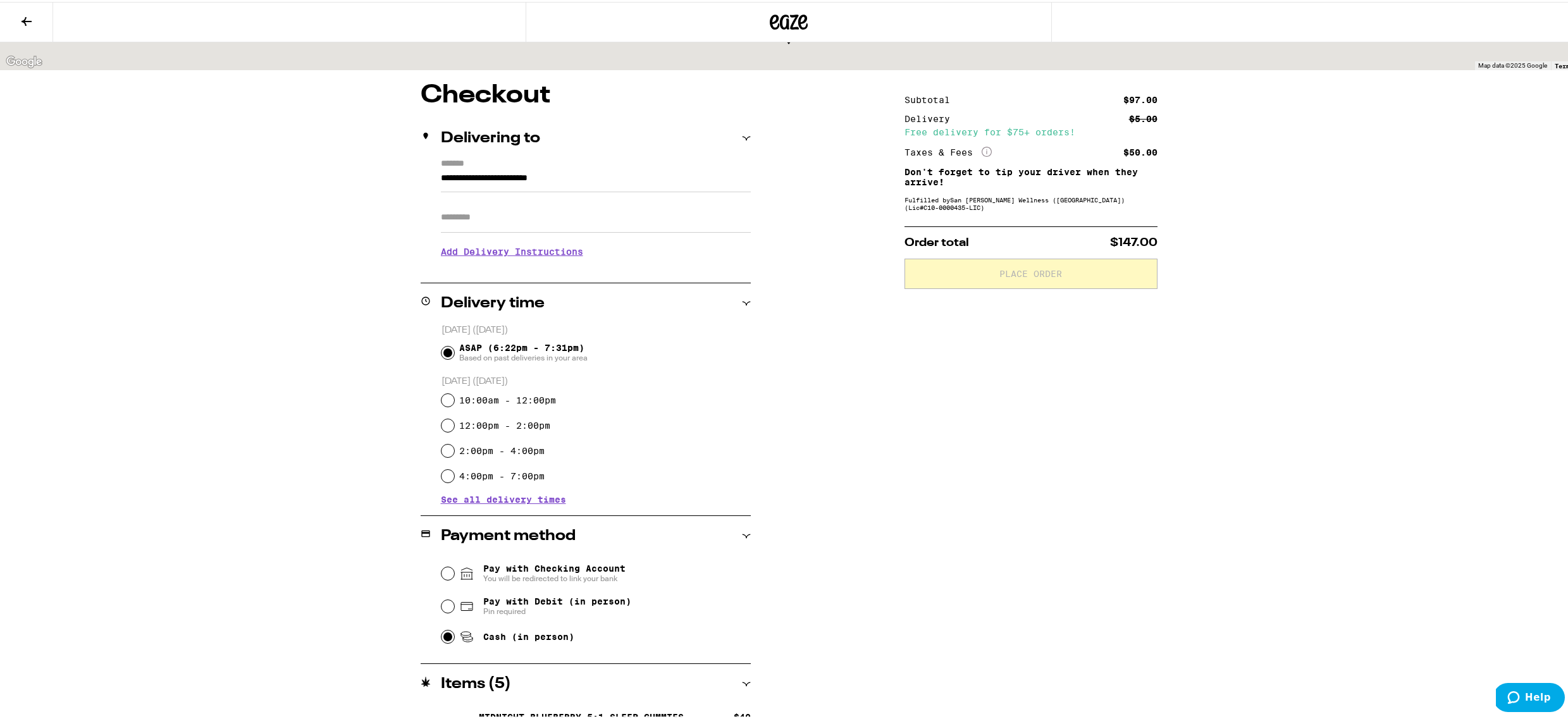
scroll to position [32, 0]
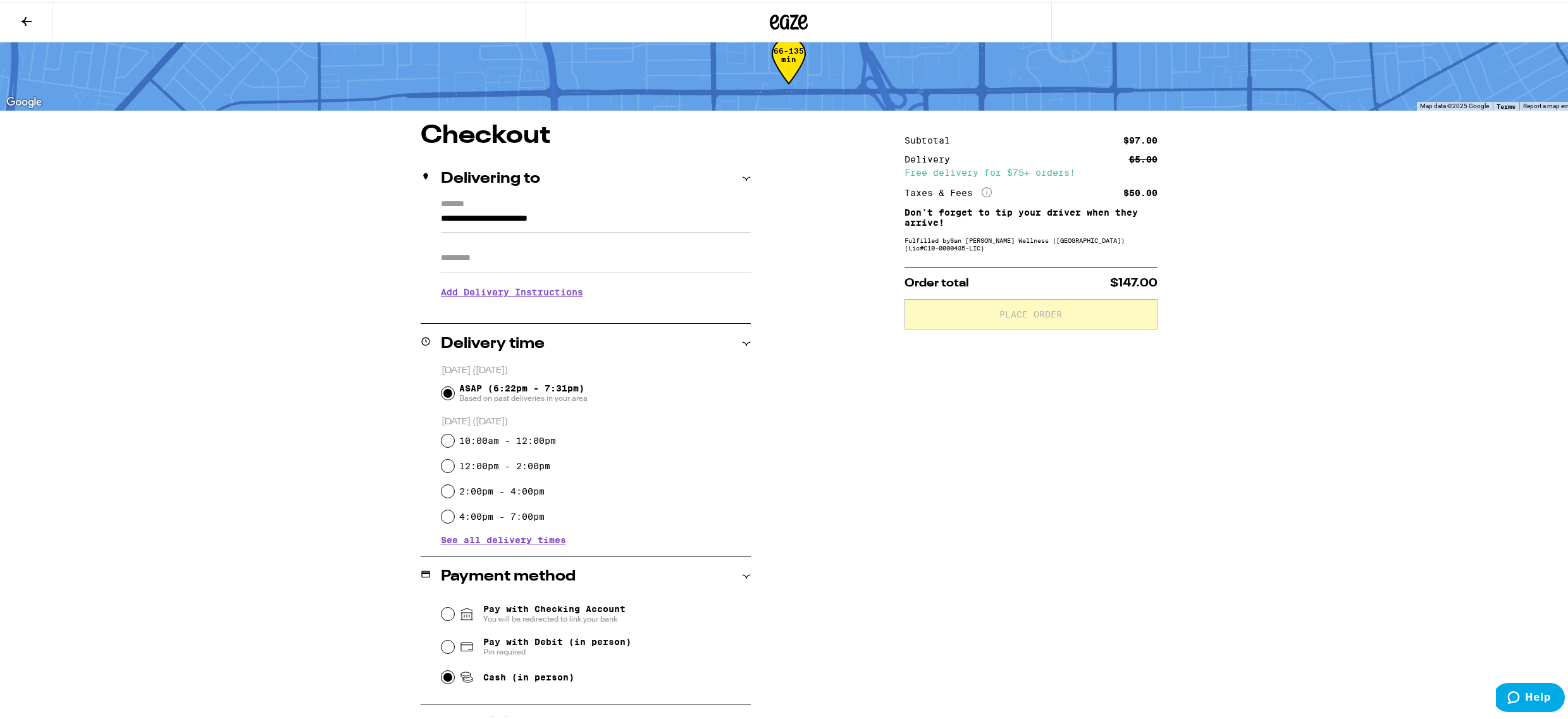
click at [914, 439] on div "Subtotal $97.00 Delivery $5.00 Free delivery for $75+ orders! Taxes & Fees More…" at bounding box center [1030, 501] width 253 height 759
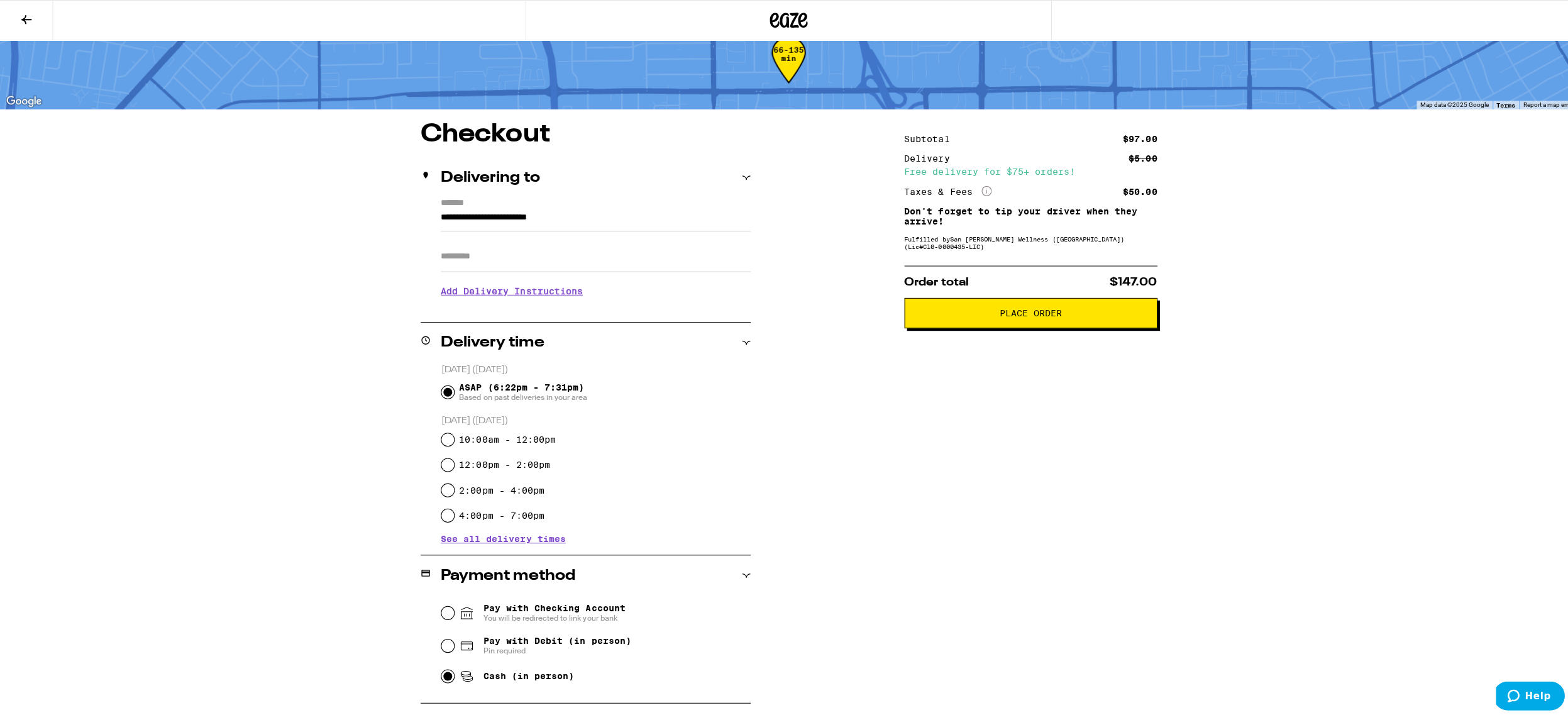
scroll to position [0, 0]
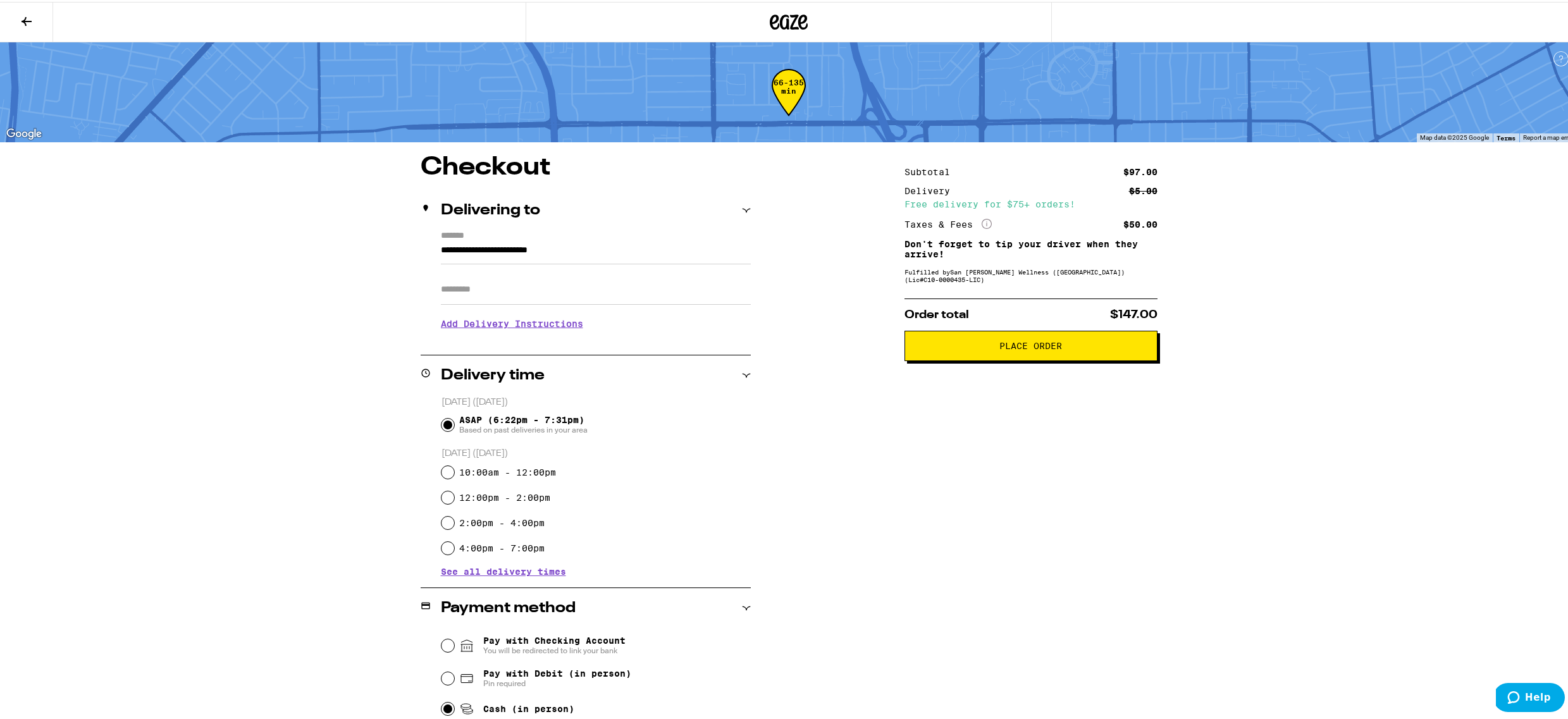
click at [1018, 345] on span "Place Order" at bounding box center [1030, 344] width 62 height 9
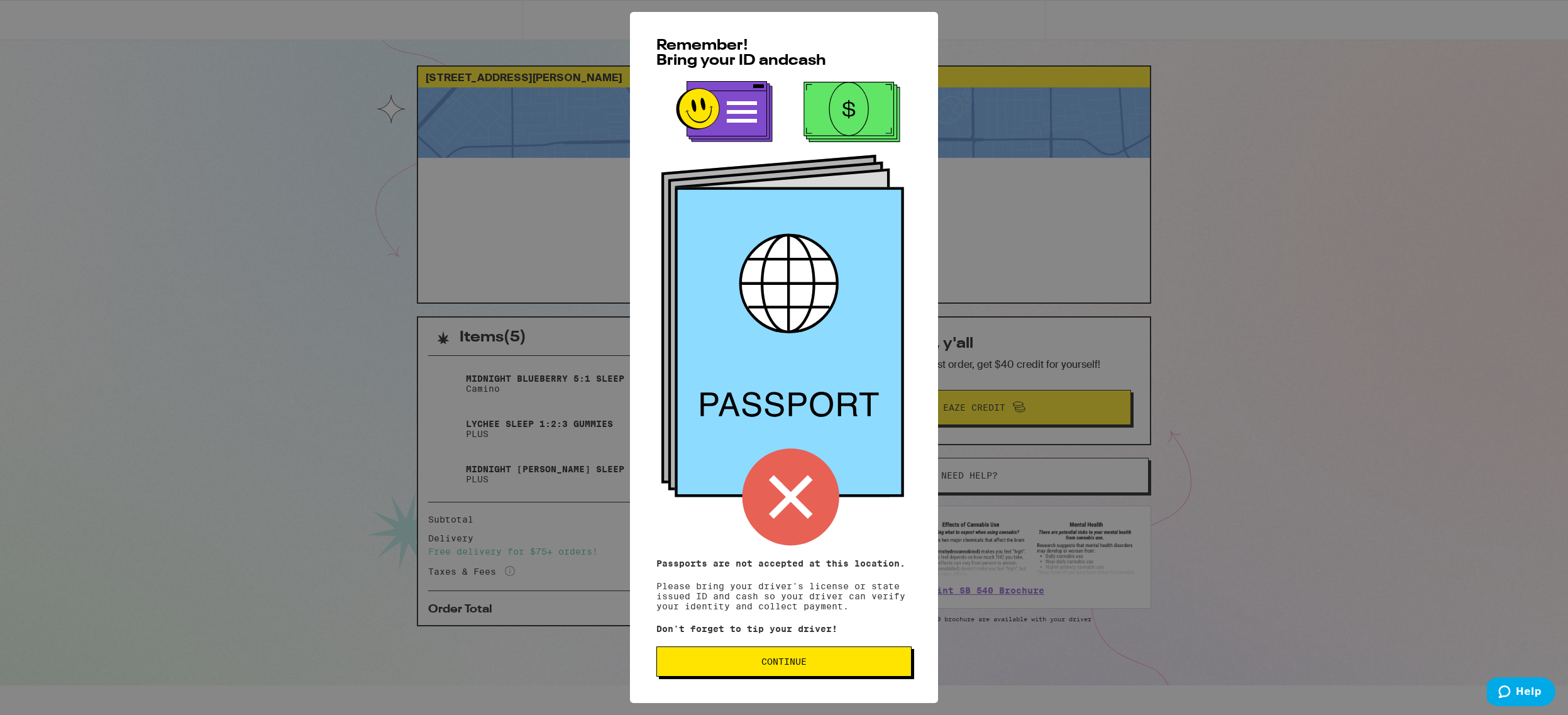
click at [757, 662] on span "Continue" at bounding box center [784, 662] width 234 height 9
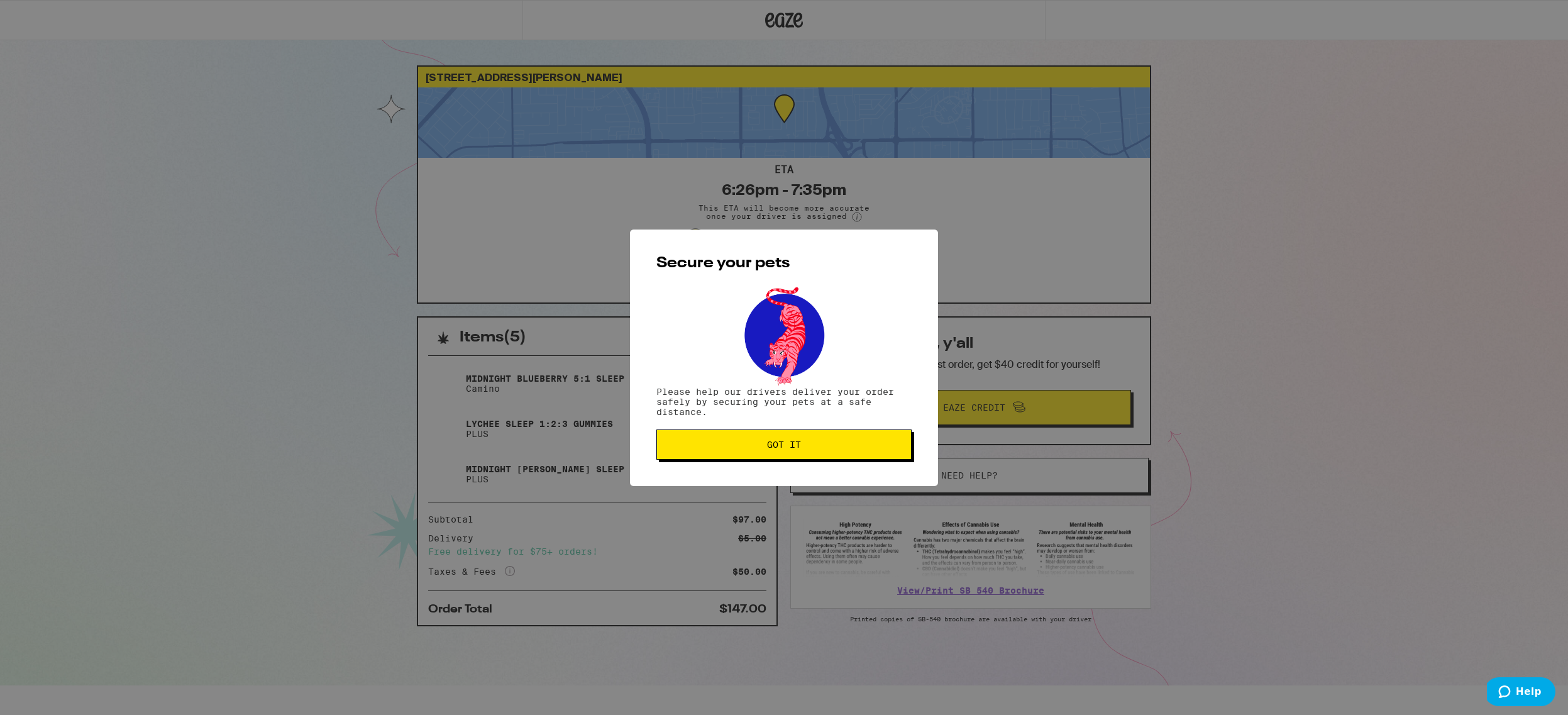
click at [749, 449] on span "Got it" at bounding box center [784, 445] width 234 height 9
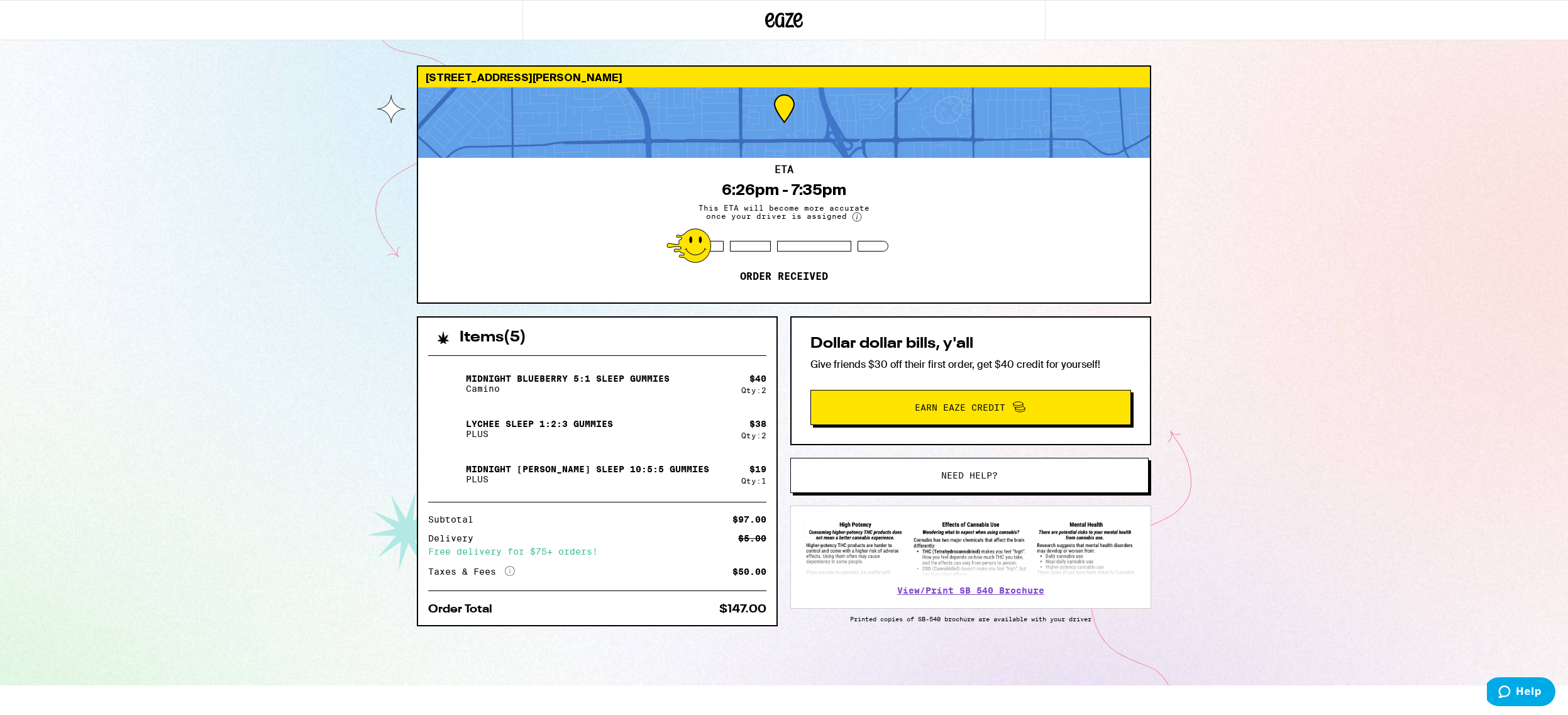
click at [1409, 602] on div "1482 Merry Ln San Jose 95128 ETA 6:26pm - 7:35pm This ETA will become more accu…" at bounding box center [784, 342] width 1568 height 686
